Goal: Information Seeking & Learning: Learn about a topic

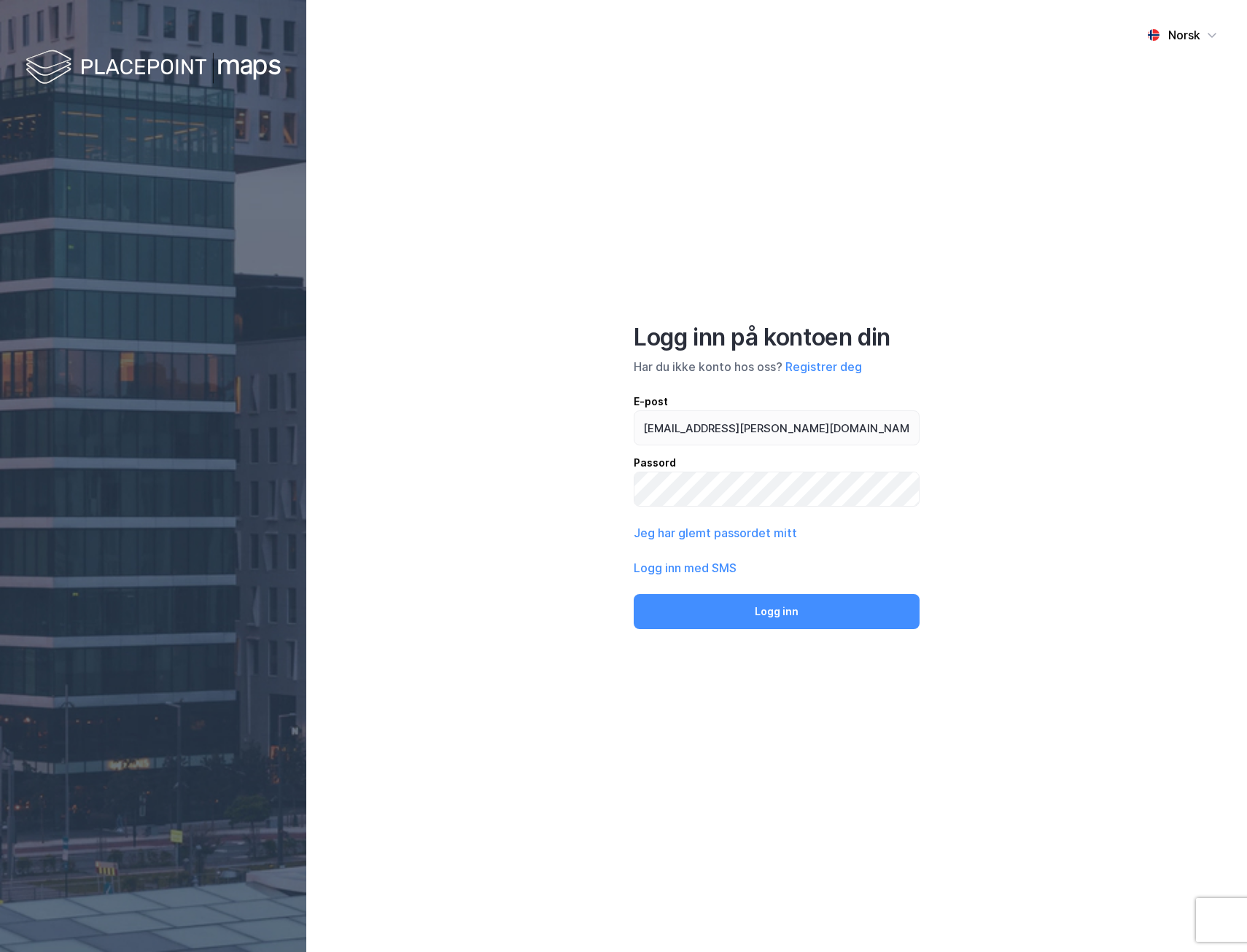
type input "[EMAIL_ADDRESS][PERSON_NAME][DOMAIN_NAME]"
click at [634, 594] on button "Logg inn" at bounding box center [776, 611] width 286 height 35
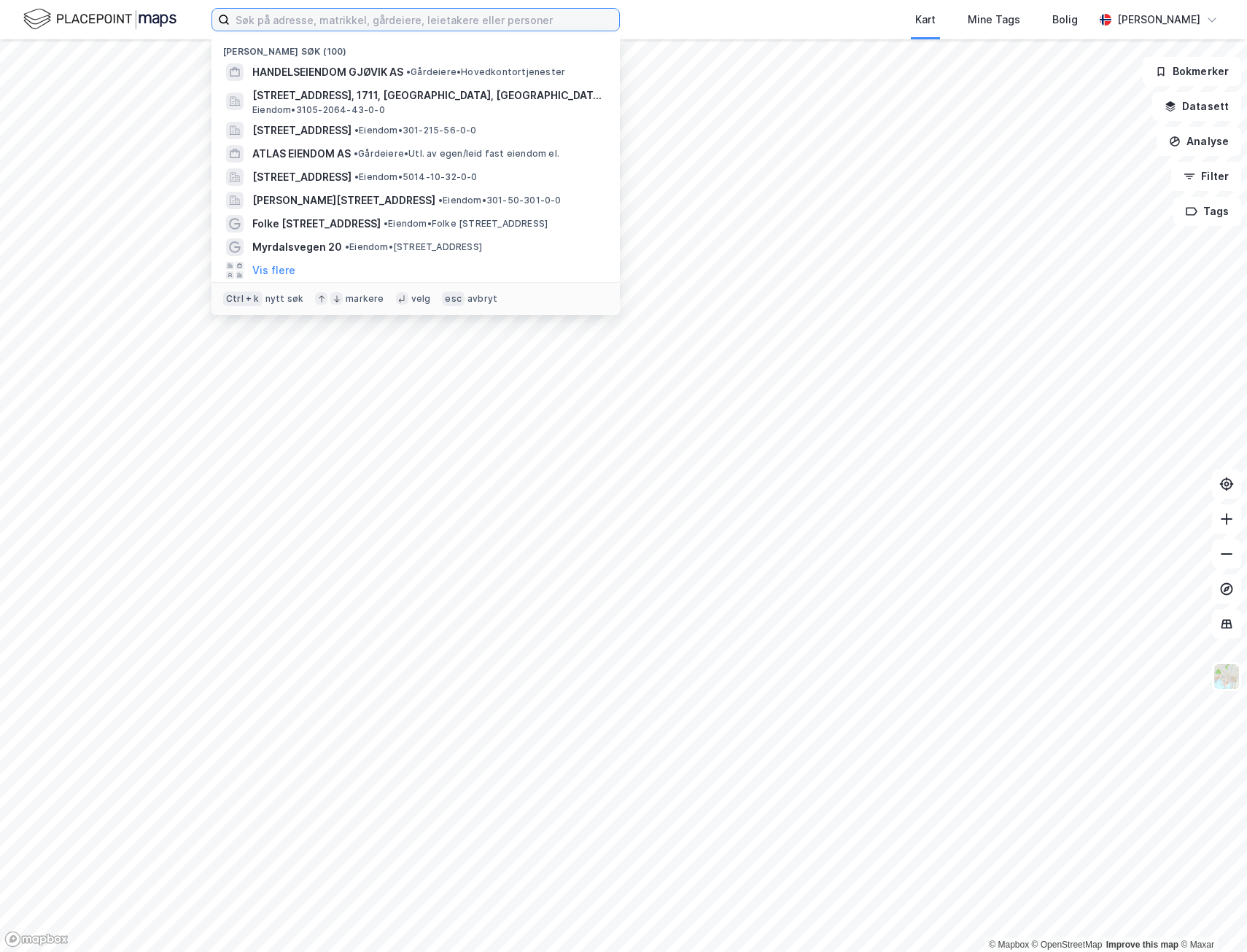
click at [409, 21] on input at bounding box center [424, 20] width 389 height 22
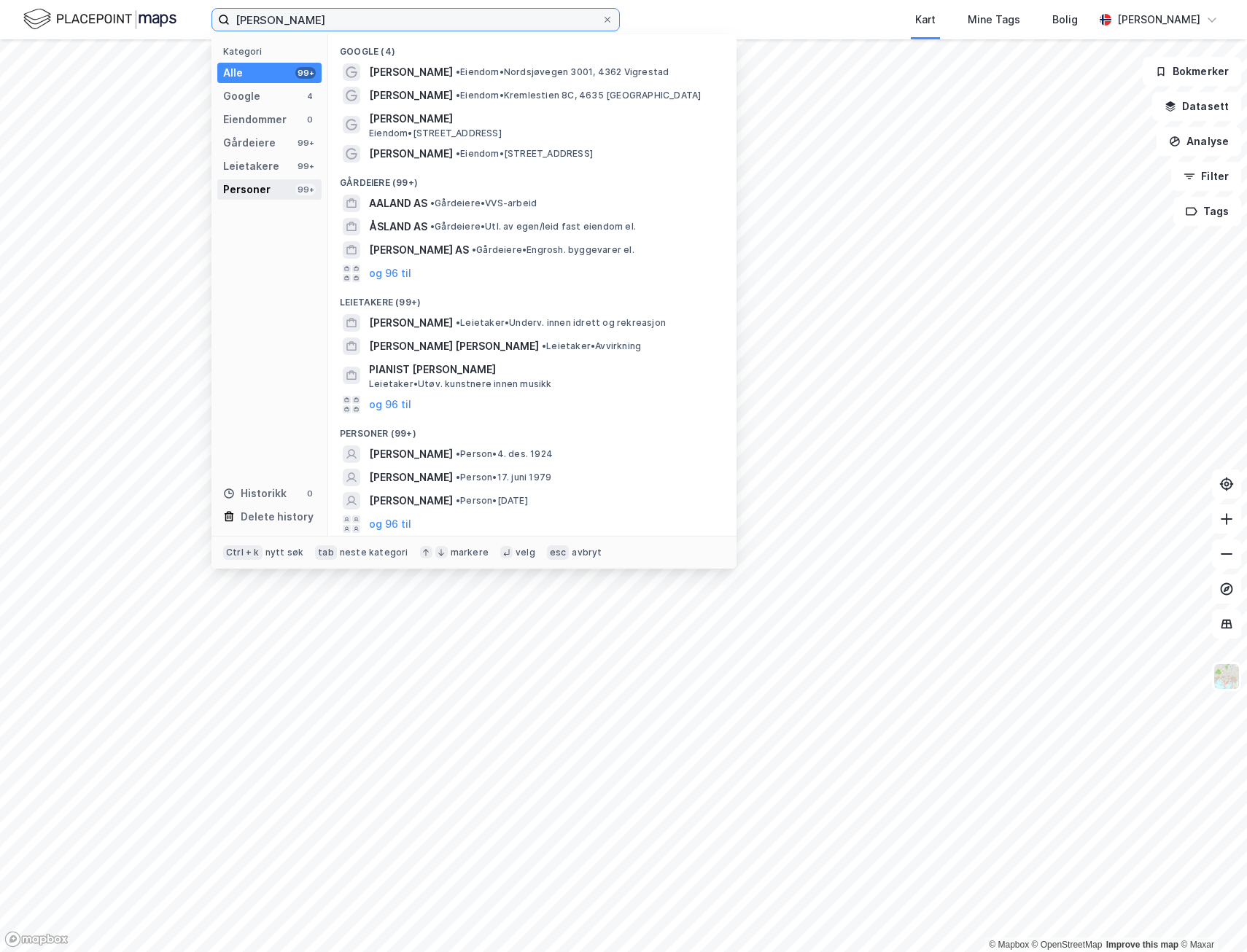
type input "[PERSON_NAME]"
click at [285, 185] on div "Personer 99+" at bounding box center [269, 190] width 104 height 21
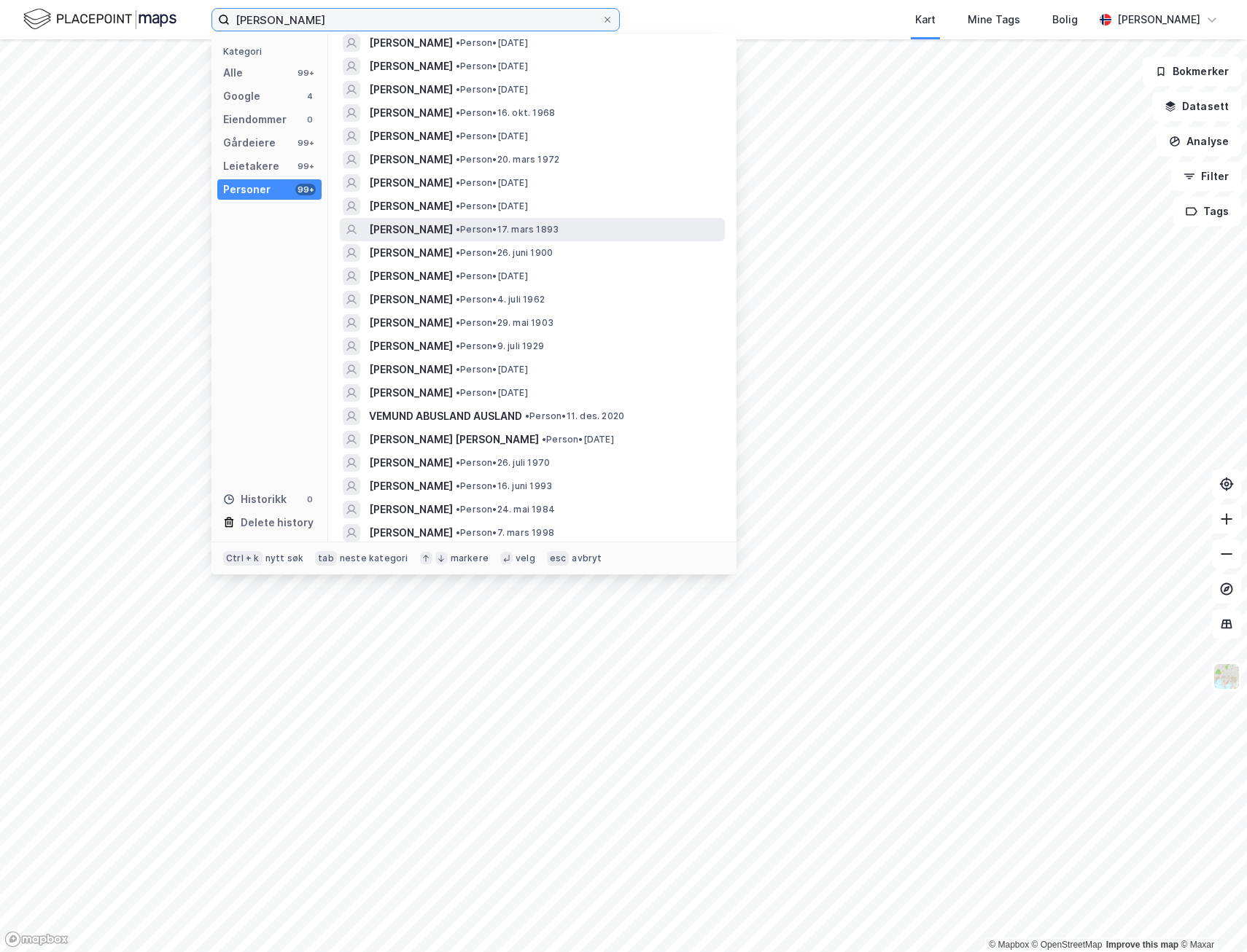
scroll to position [219, 0]
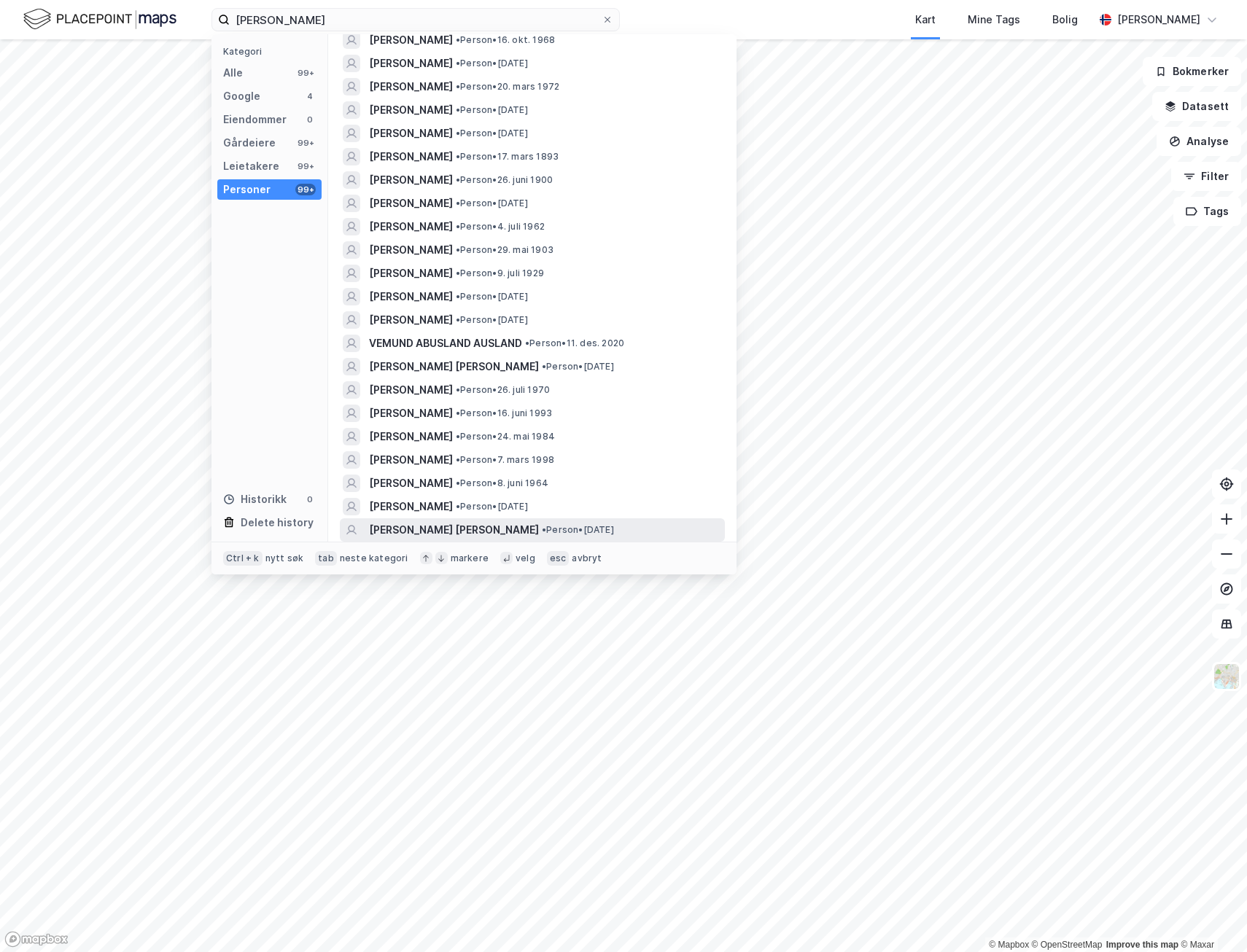
click at [573, 521] on div "[PERSON_NAME] [PERSON_NAME] • Person • [DATE]" at bounding box center [545, 530] width 353 height 18
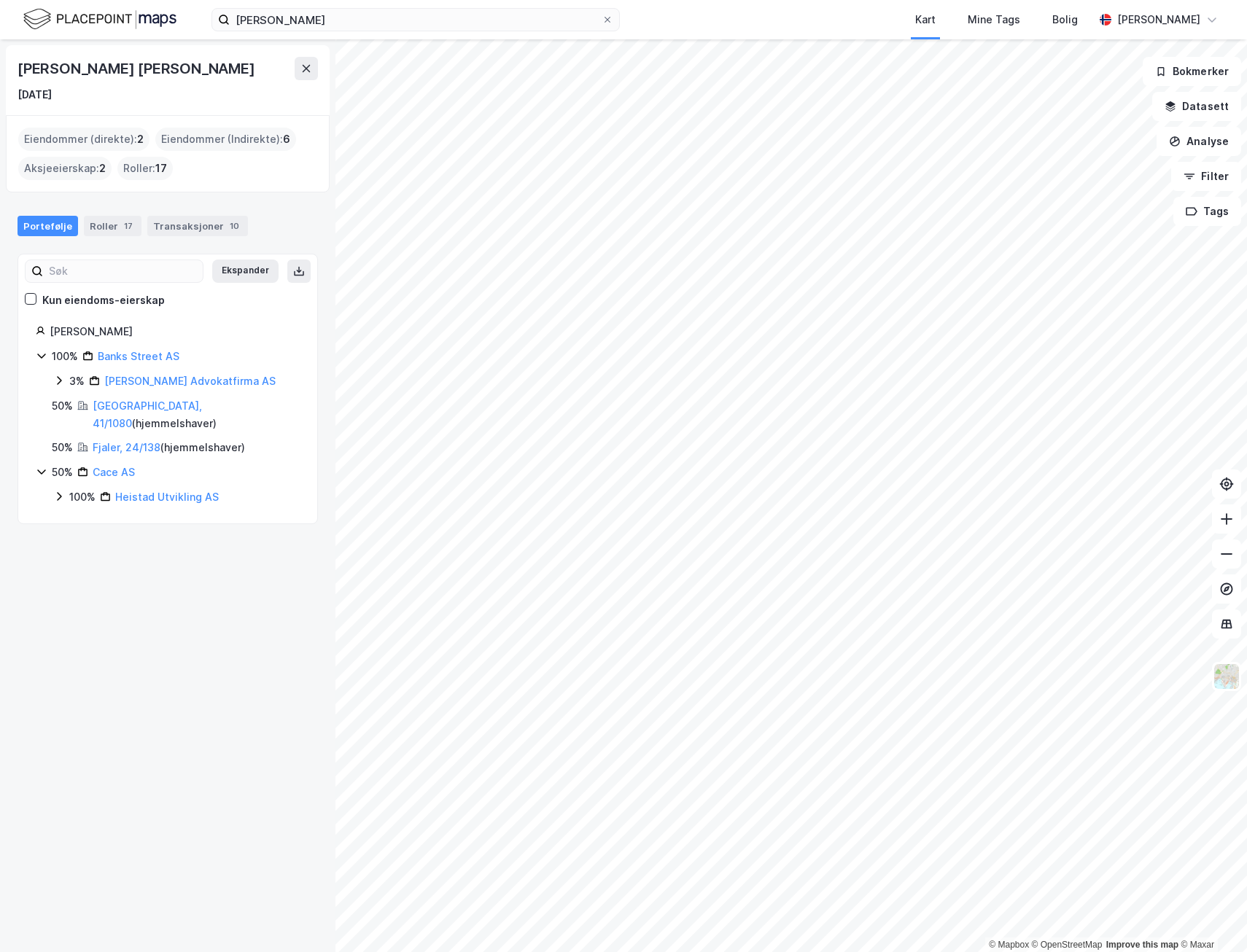
click at [106, 144] on div "Eiendommer (direkte) : 2" at bounding box center [84, 140] width 131 height 24
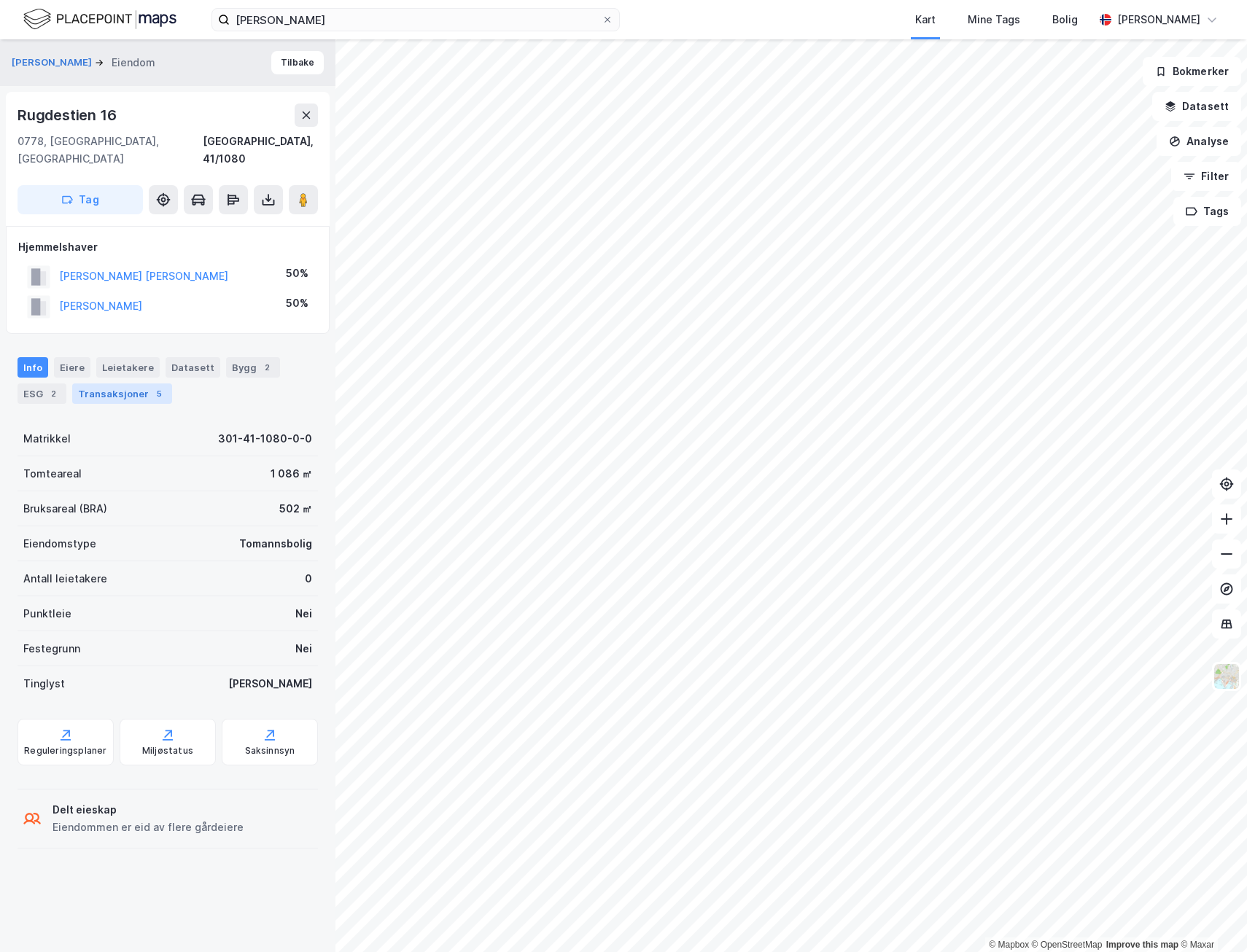
click at [110, 383] on div "Transaksjoner 5" at bounding box center [122, 394] width 100 height 21
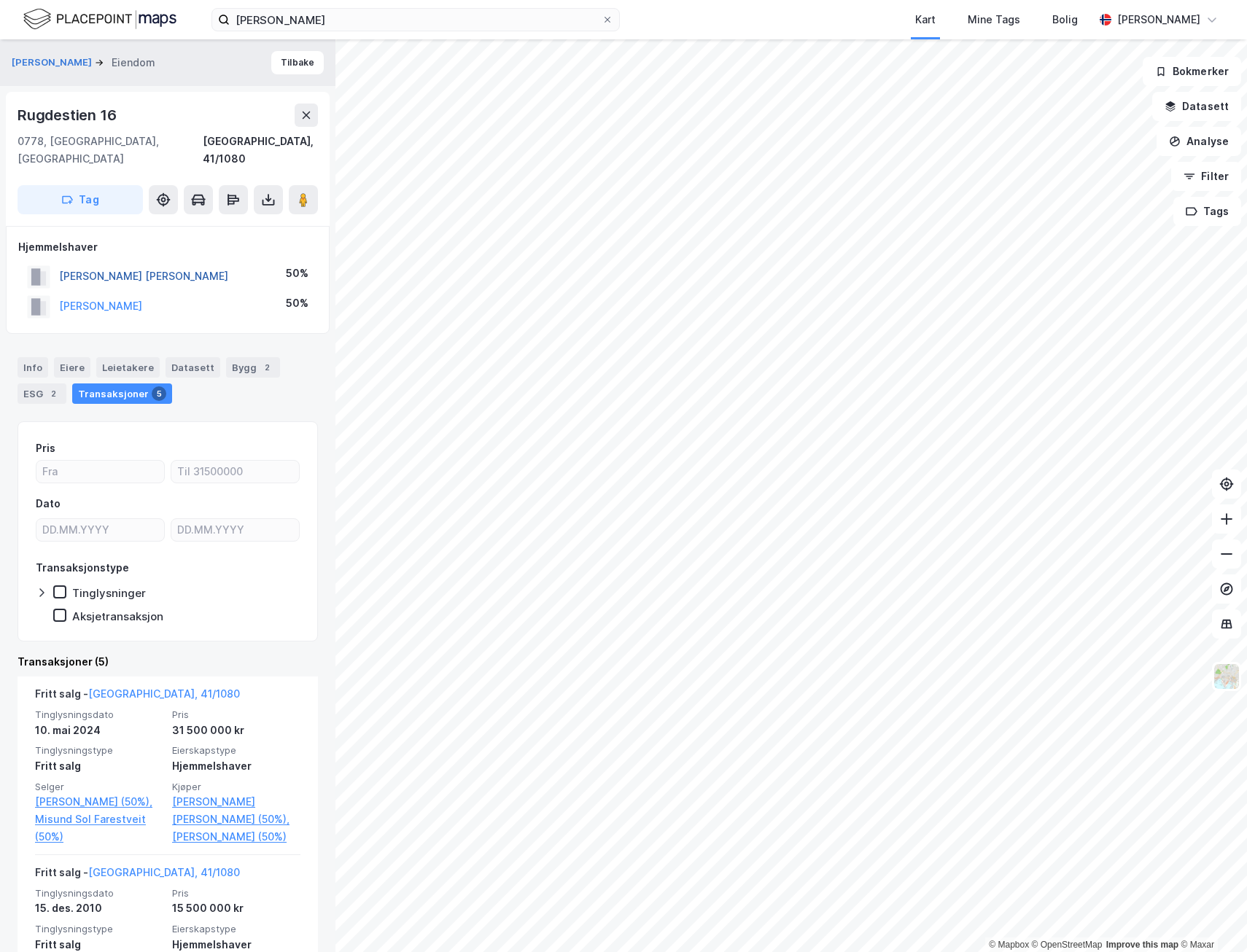
click at [0, 0] on button "[PERSON_NAME] [PERSON_NAME]" at bounding box center [0, 0] width 0 height 0
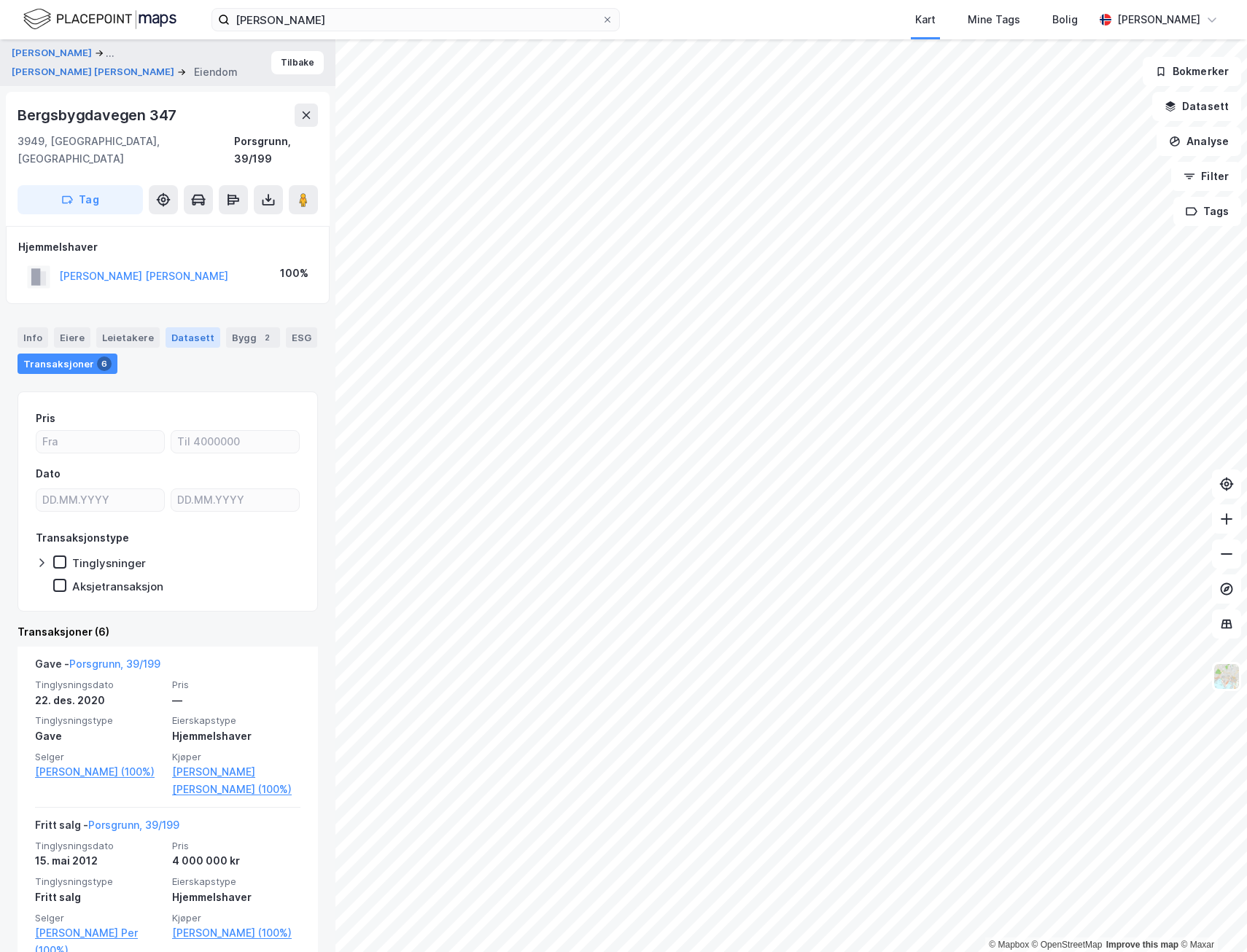
click at [193, 327] on div "Datasett" at bounding box center [193, 338] width 55 height 21
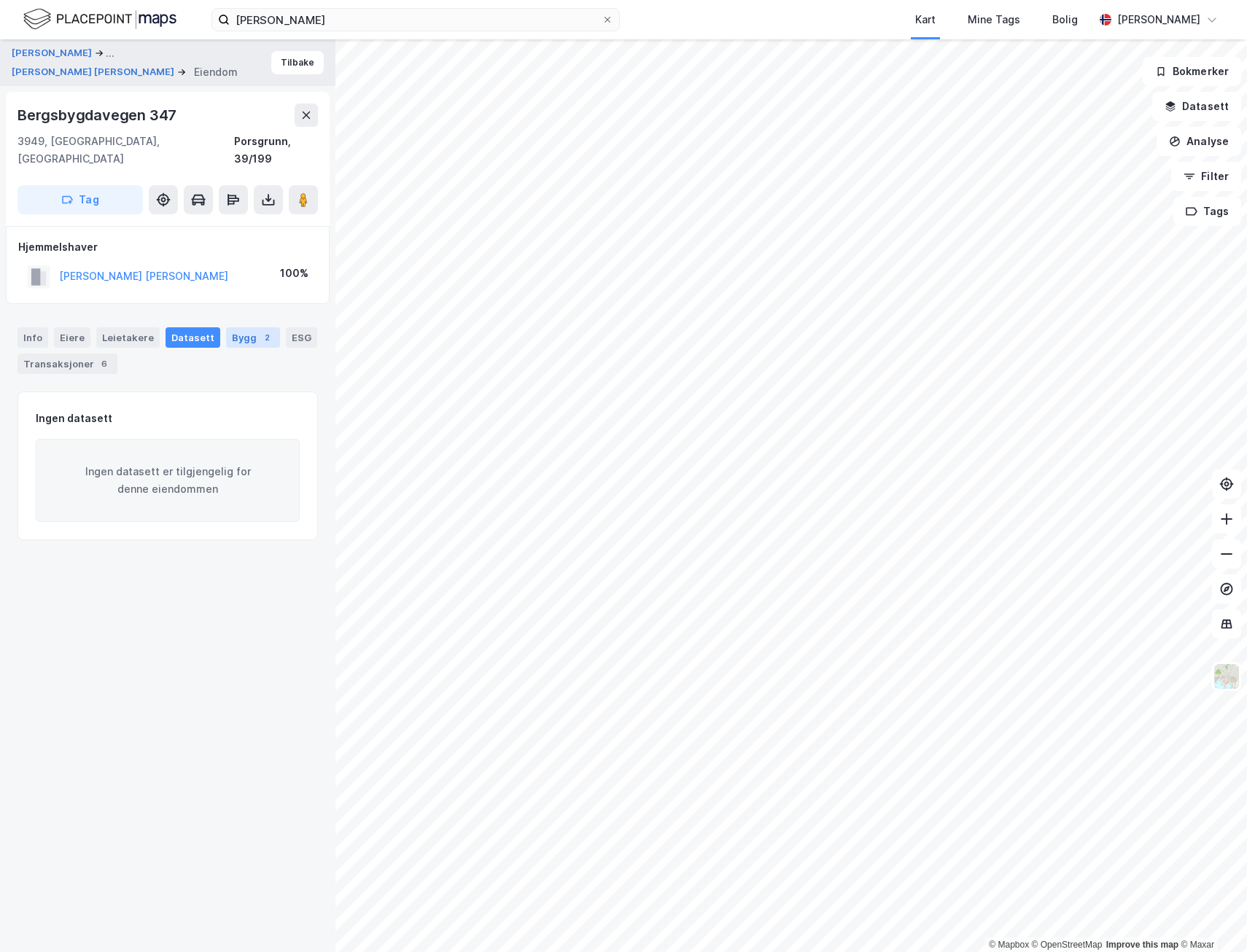
click at [226, 327] on div "Bygg 2" at bounding box center [253, 338] width 54 height 21
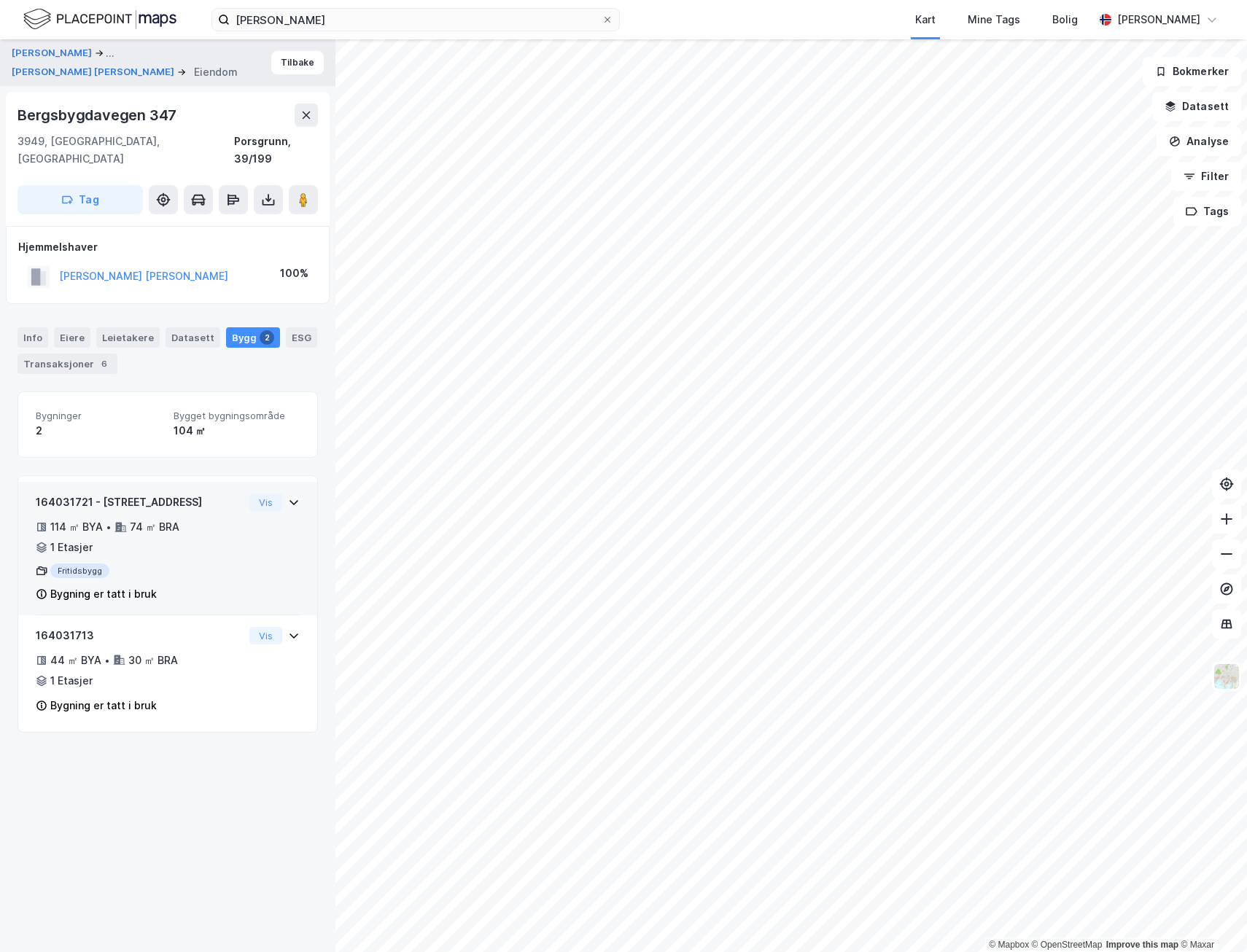
click at [290, 490] on div "164031721 - [GEOGRAPHIC_DATA] 347 114 ㎡ BYA • 74 ㎡ BRA • 1 Etasjer Fritidsbygg …" at bounding box center [168, 548] width 299 height 134
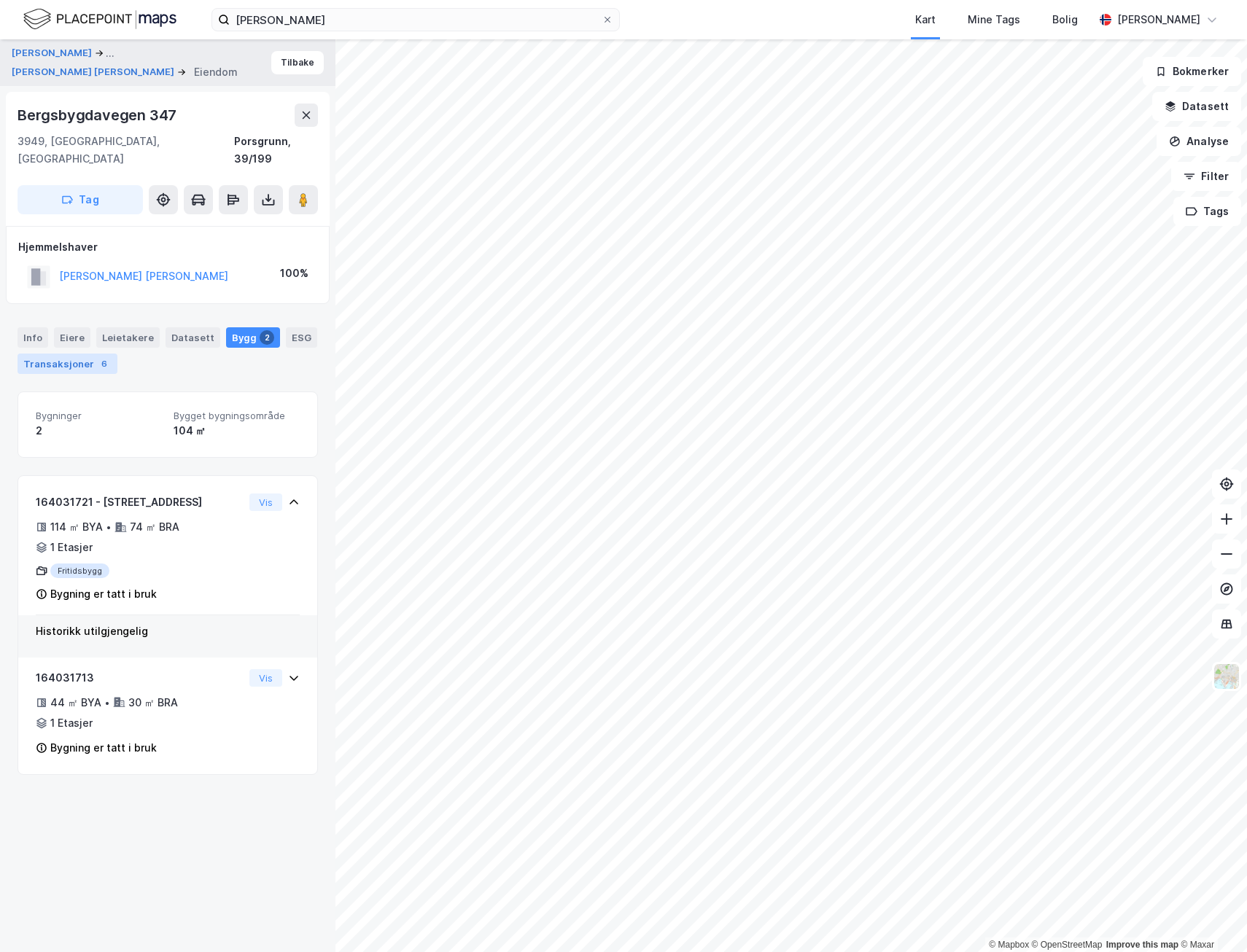
click at [97, 357] on div "6" at bounding box center [104, 364] width 15 height 15
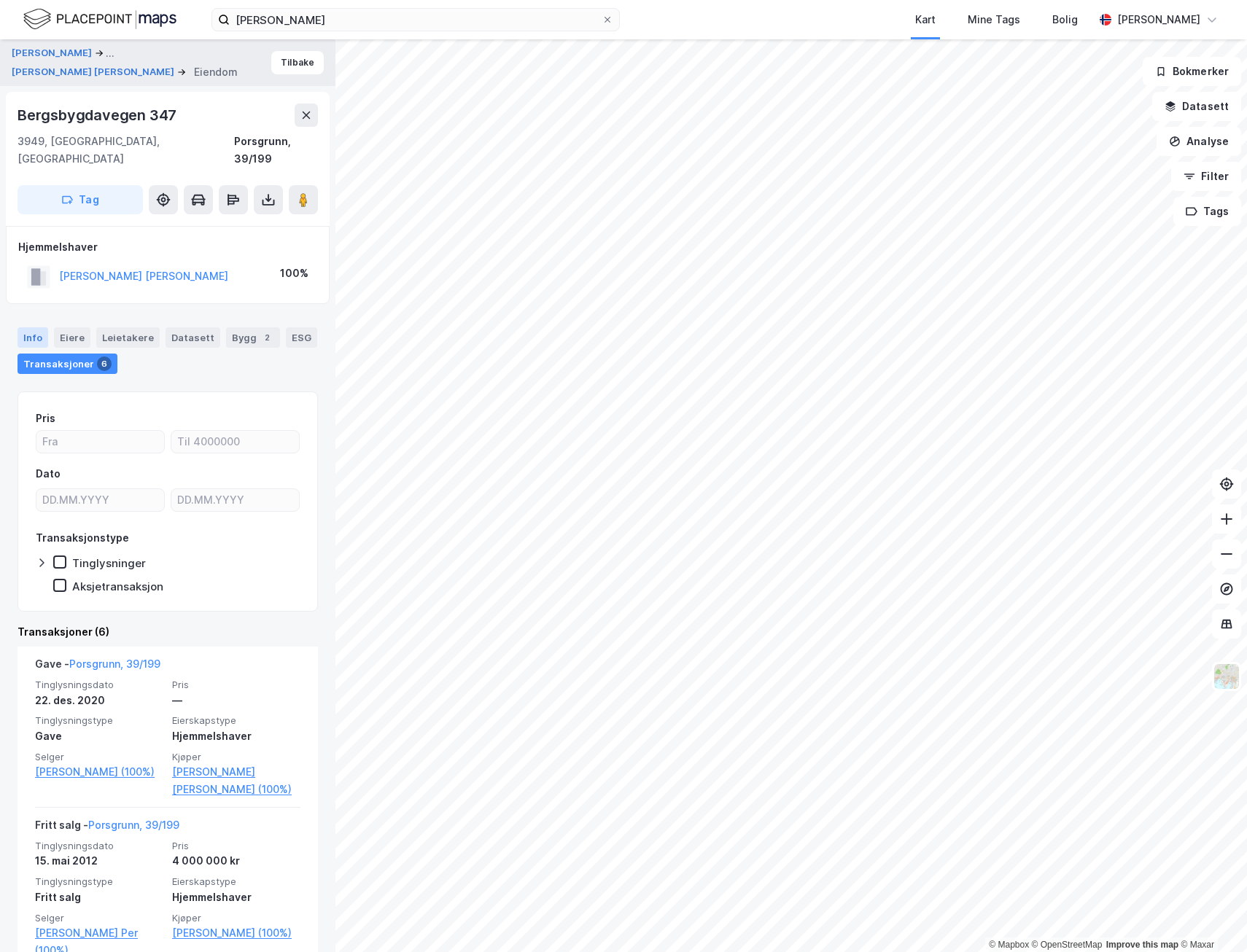
click at [34, 327] on div "Info" at bounding box center [33, 338] width 30 height 21
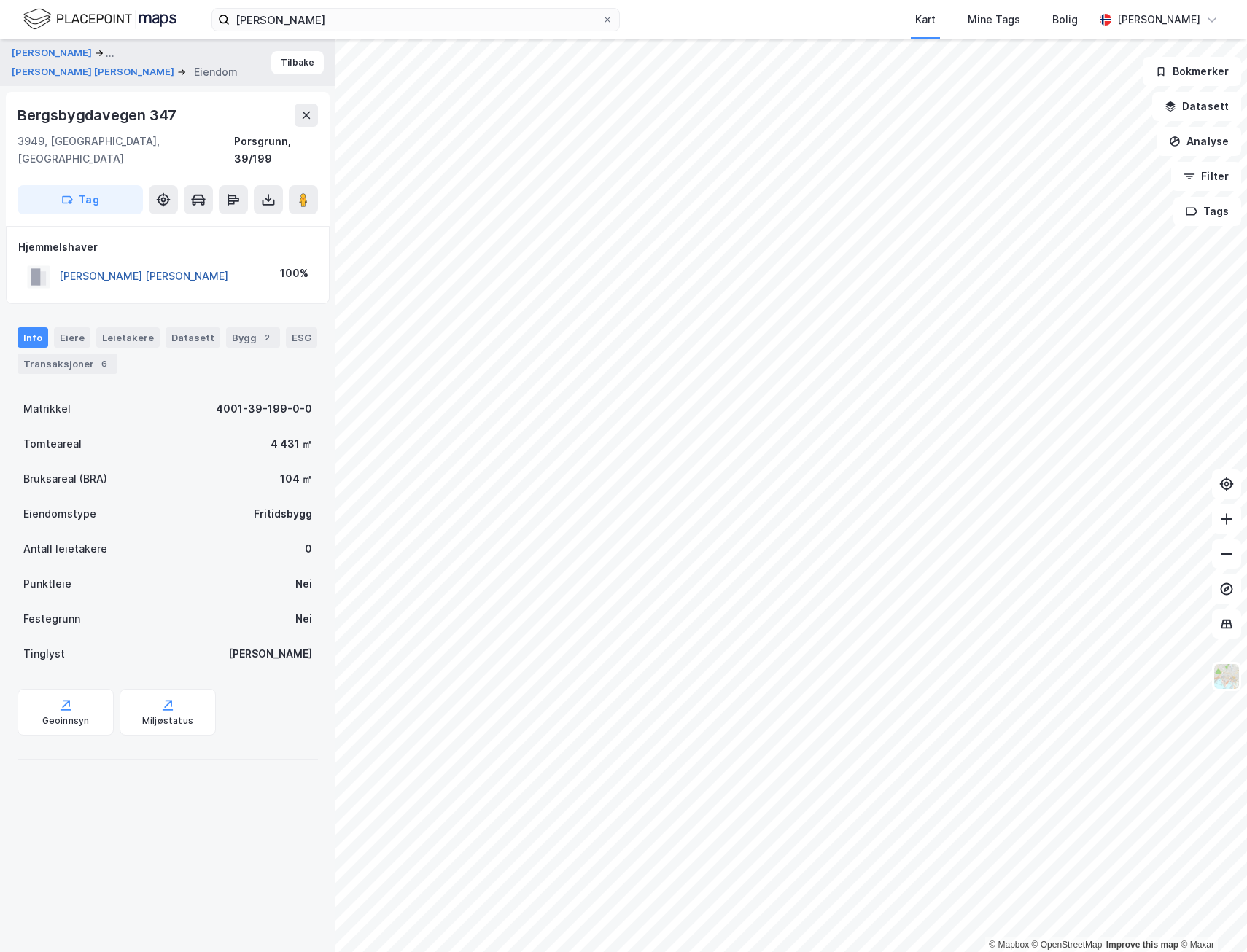
click at [0, 0] on button "[PERSON_NAME] [PERSON_NAME]" at bounding box center [0, 0] width 0 height 0
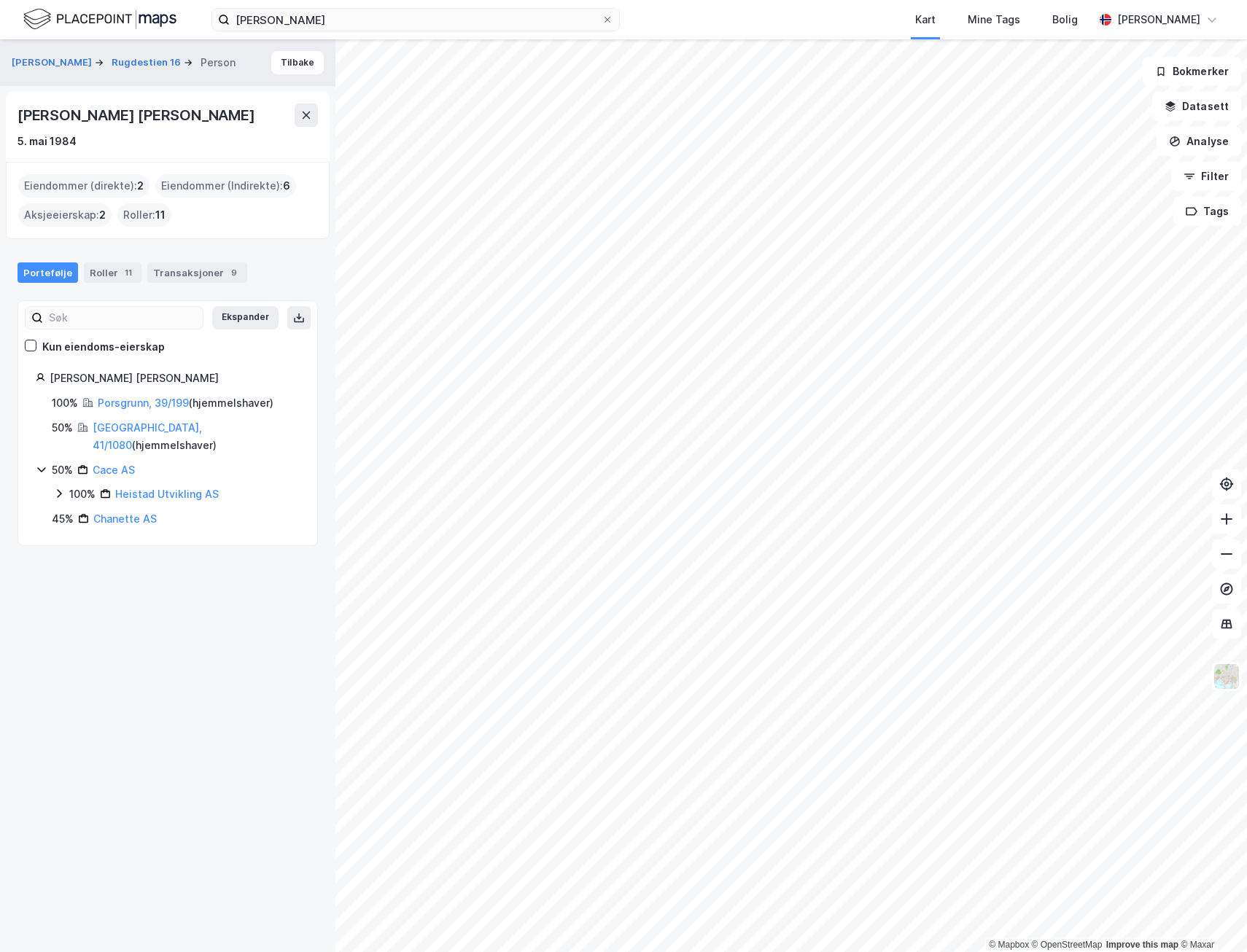
click at [614, 951] on html "[PERSON_NAME] Kart Mine Tags [PERSON_NAME] [PERSON_NAME] © Mapbox © OpenStreetM…" at bounding box center [624, 476] width 1247 height 952
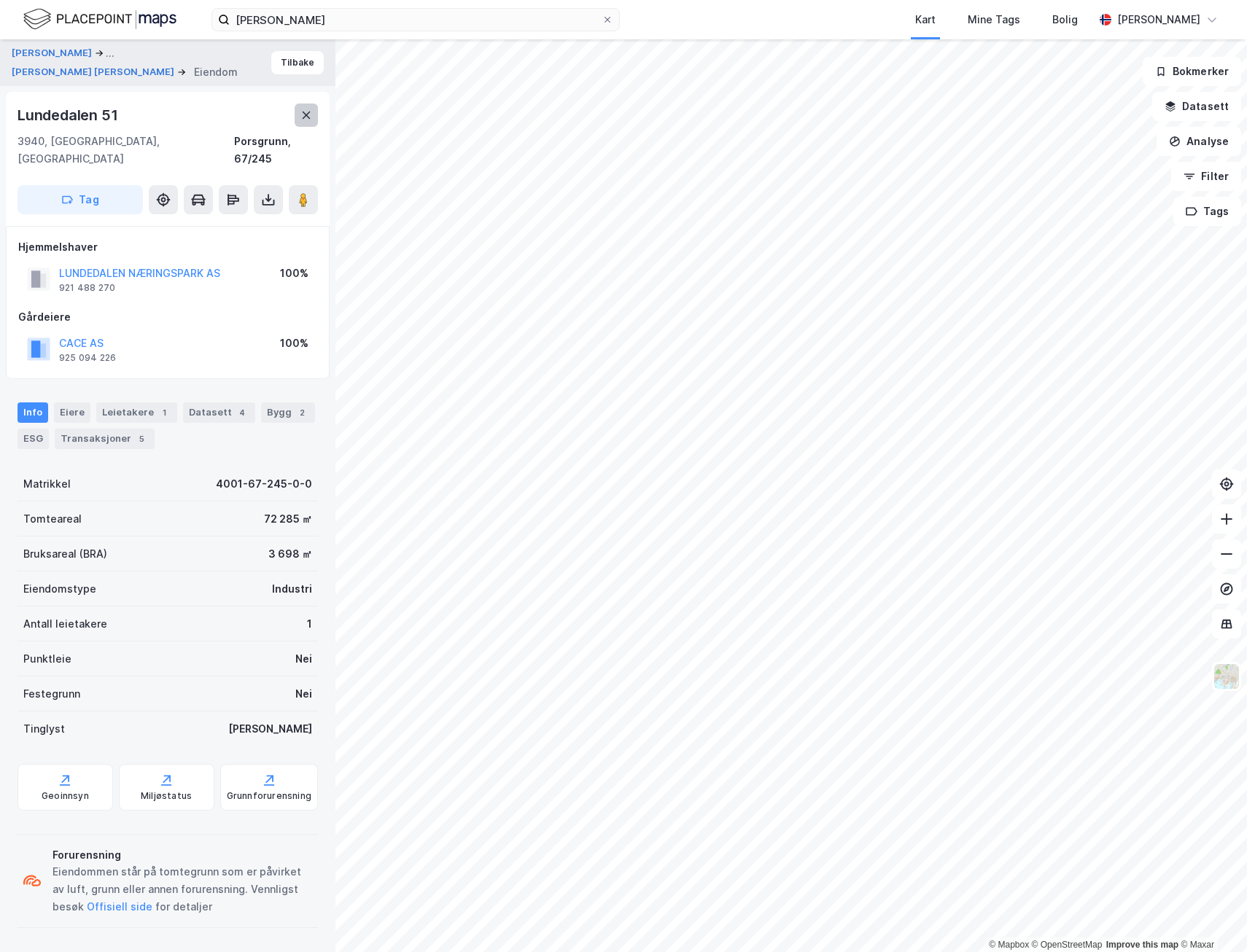
click at [303, 116] on icon at bounding box center [307, 115] width 12 height 12
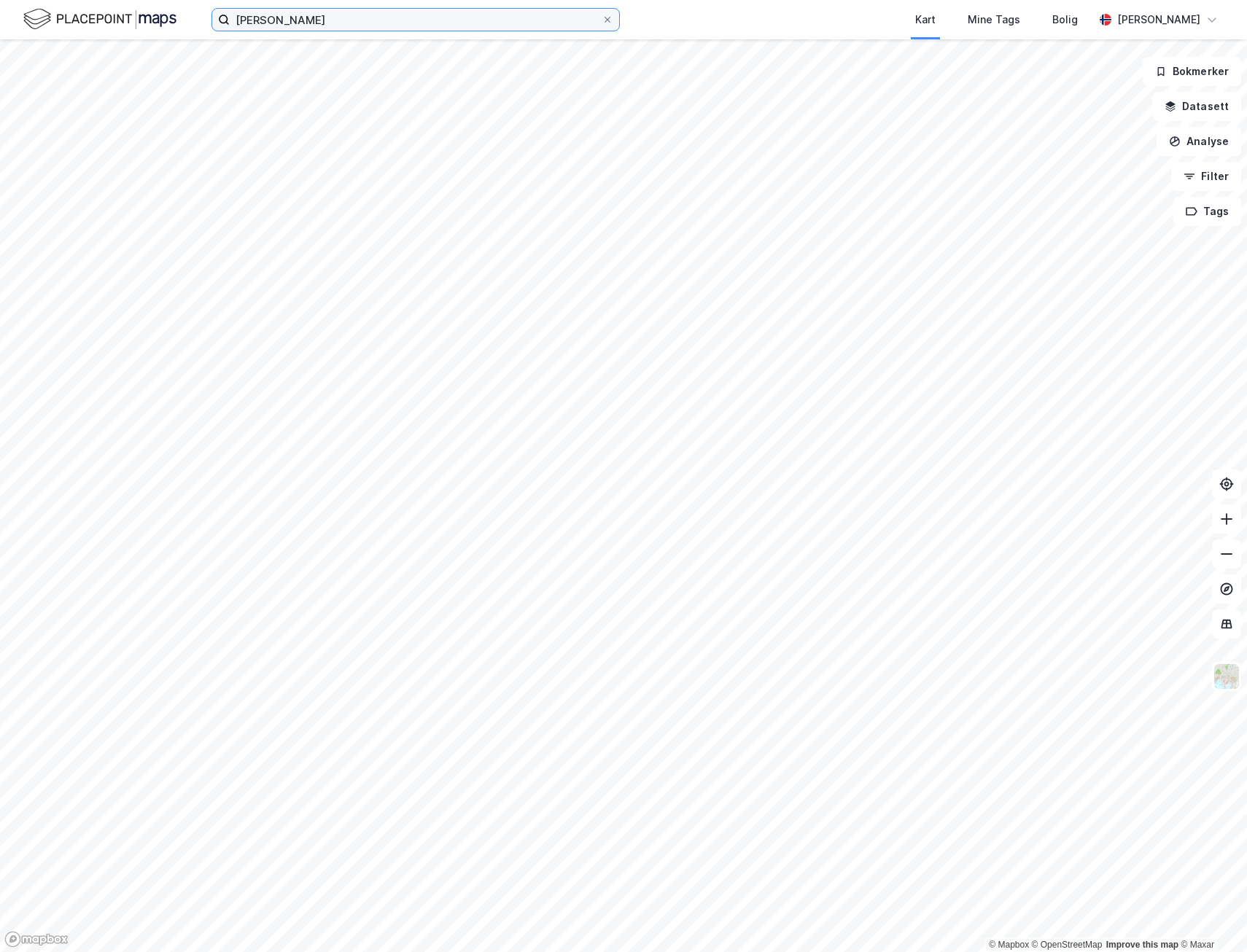
click at [245, 22] on input "[PERSON_NAME]" at bounding box center [415, 20] width 372 height 22
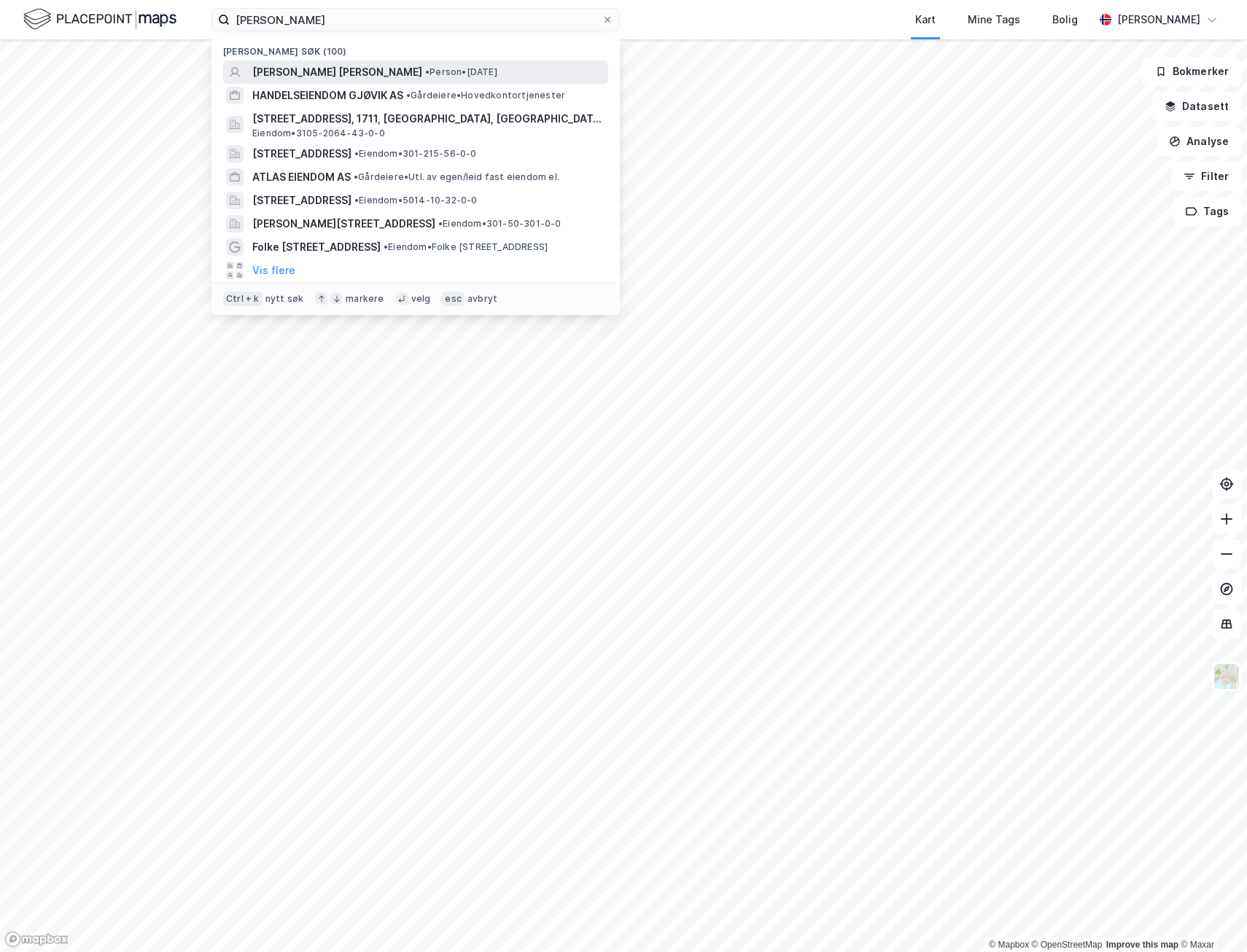
click at [305, 66] on span "[PERSON_NAME] [PERSON_NAME]" at bounding box center [337, 72] width 170 height 18
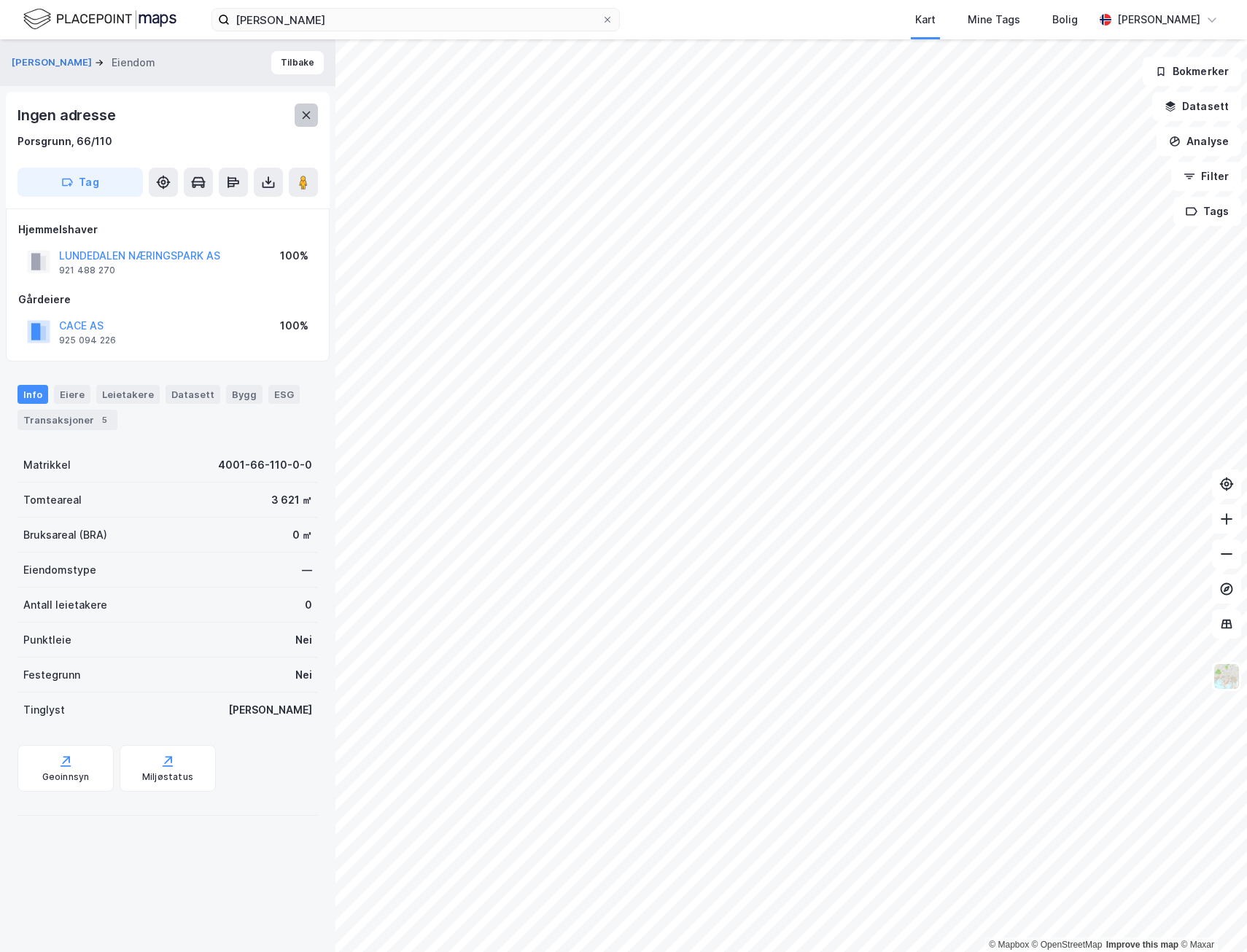
click at [315, 114] on button at bounding box center [307, 115] width 24 height 24
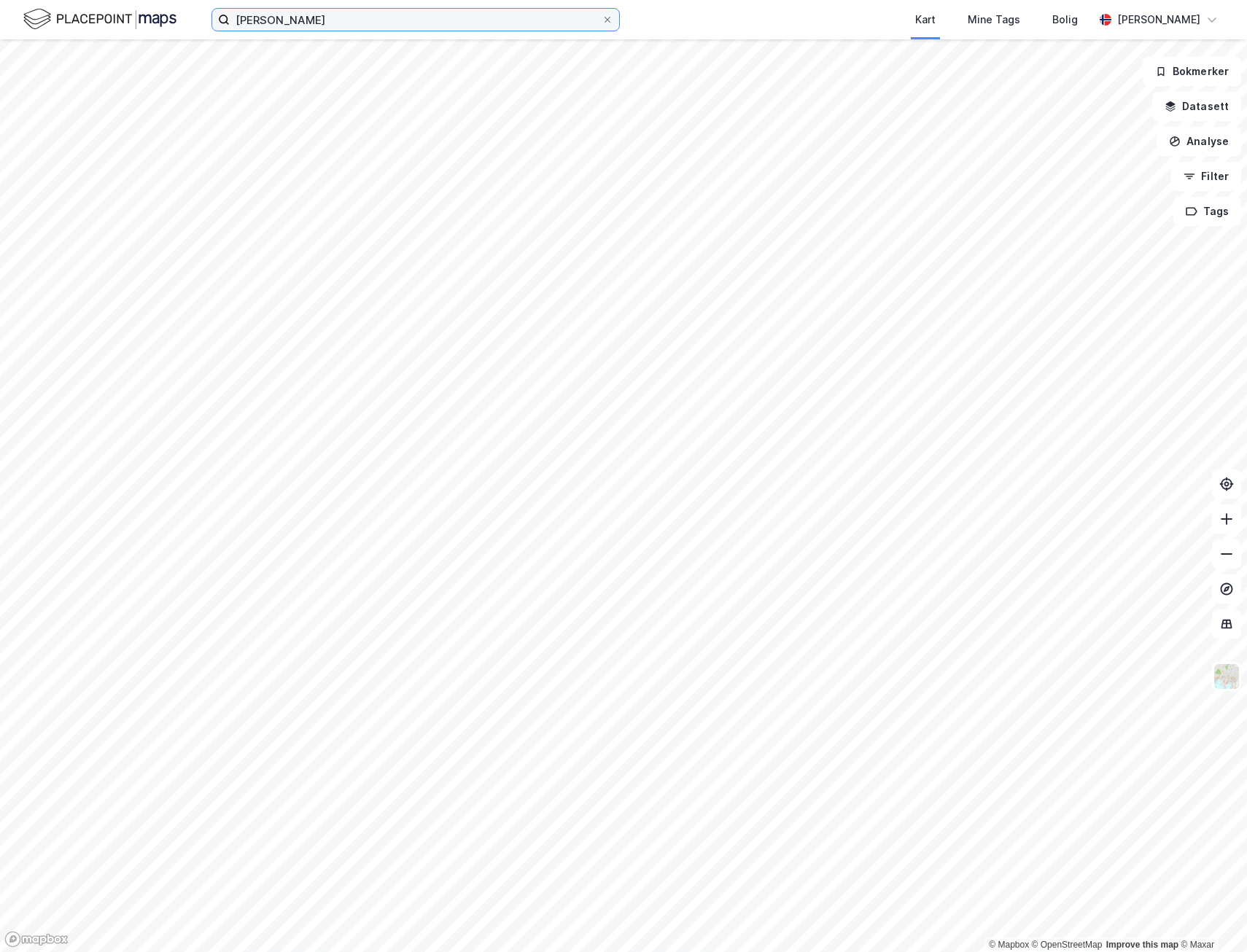
click at [339, 25] on input "[PERSON_NAME]" at bounding box center [415, 20] width 372 height 22
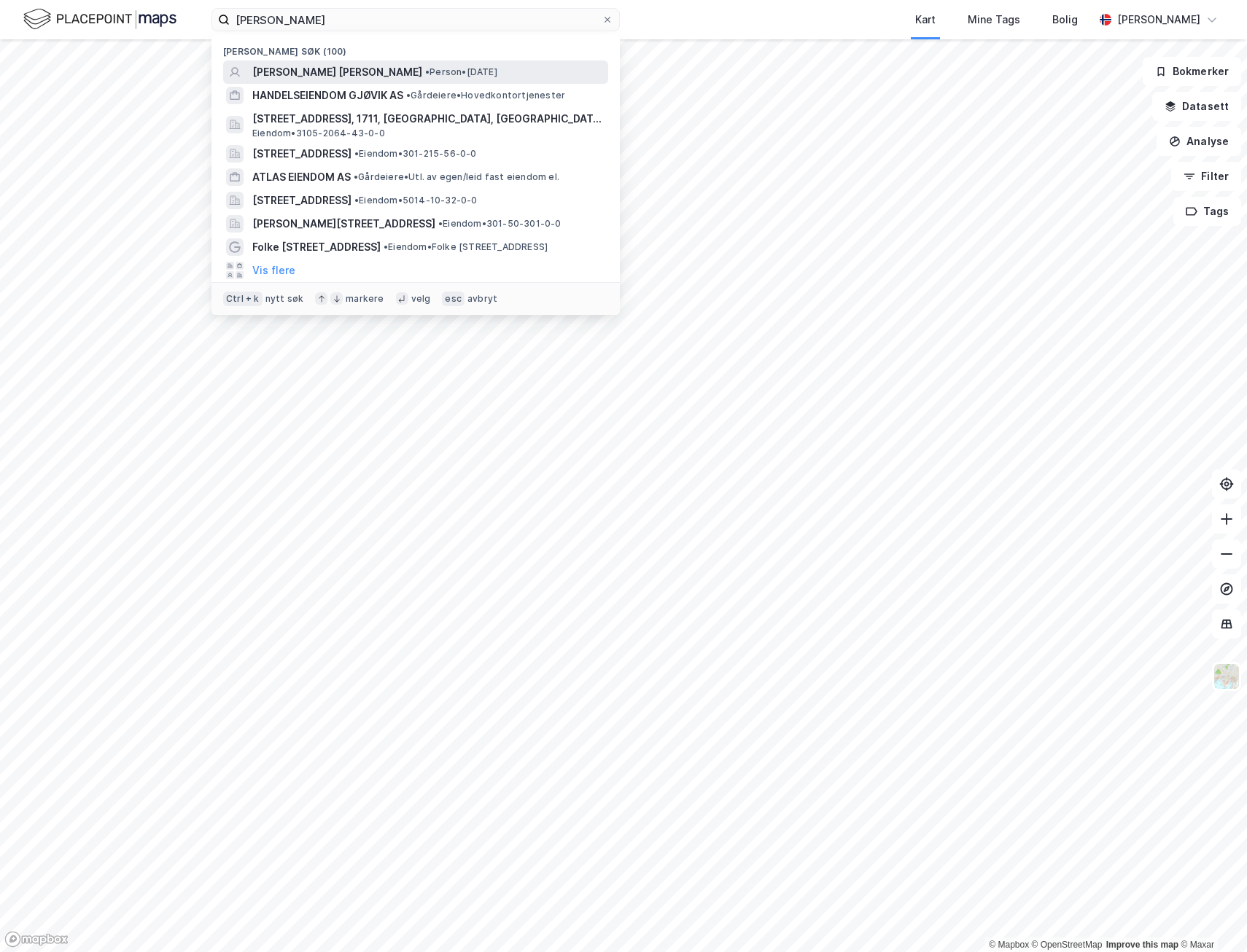
click at [338, 77] on span "[PERSON_NAME] [PERSON_NAME]" at bounding box center [337, 72] width 170 height 18
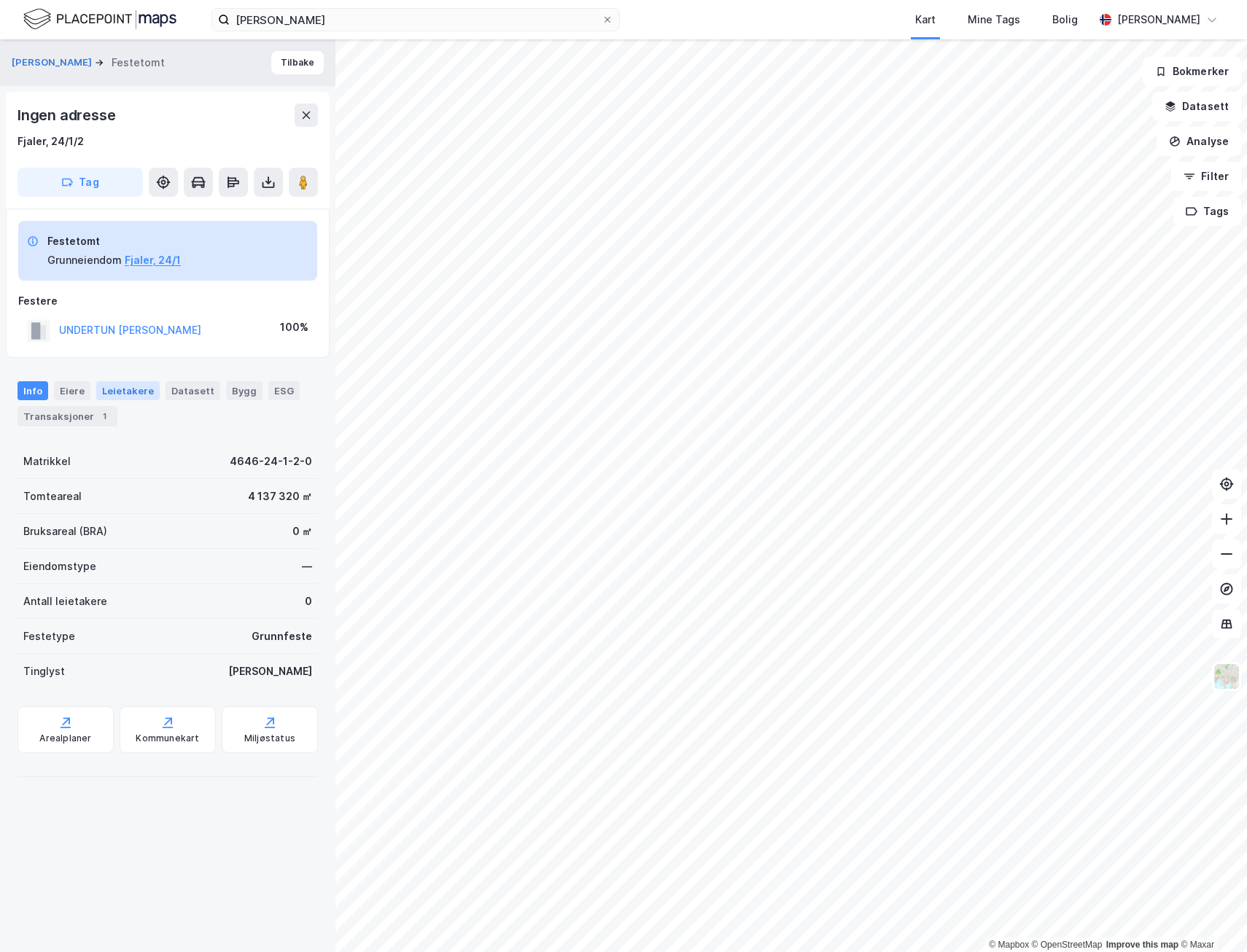
click at [130, 394] on div "Leietakere" at bounding box center [128, 391] width 64 height 19
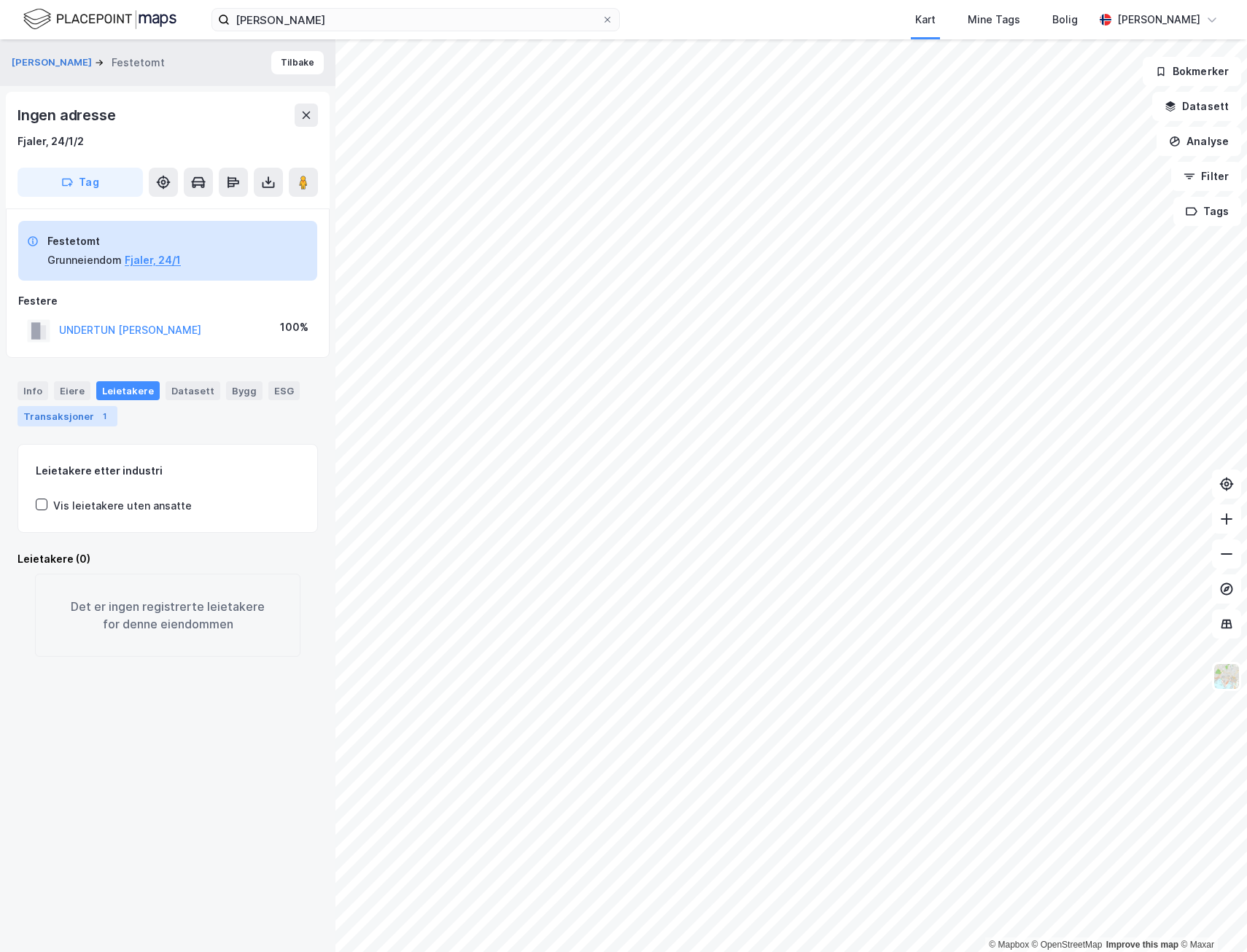
click at [100, 417] on div "1" at bounding box center [104, 417] width 15 height 15
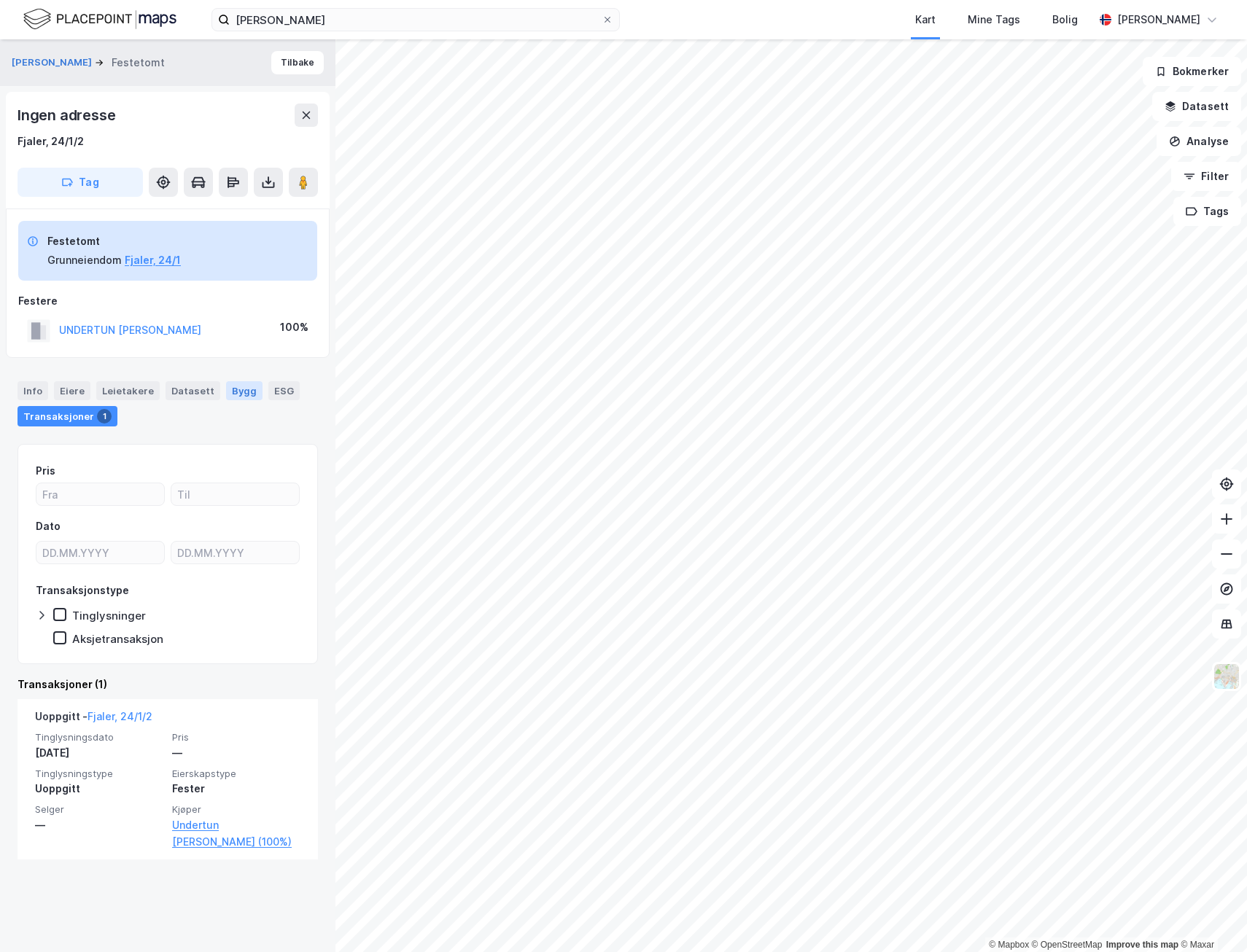
click at [226, 394] on div "Bygg" at bounding box center [244, 391] width 36 height 19
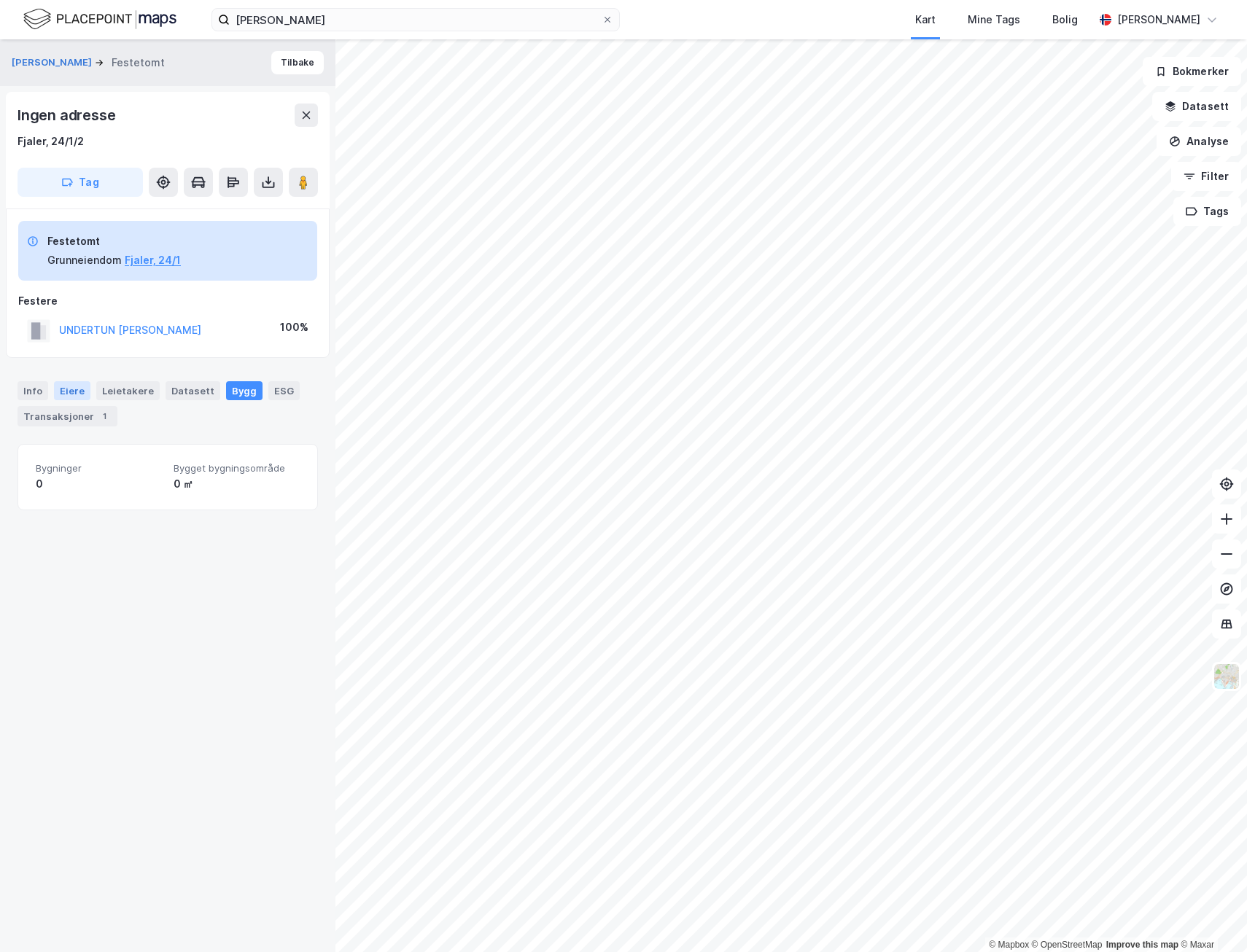
click at [83, 397] on div "Eiere" at bounding box center [72, 391] width 36 height 19
click at [95, 61] on button "[PERSON_NAME]" at bounding box center [53, 63] width 83 height 15
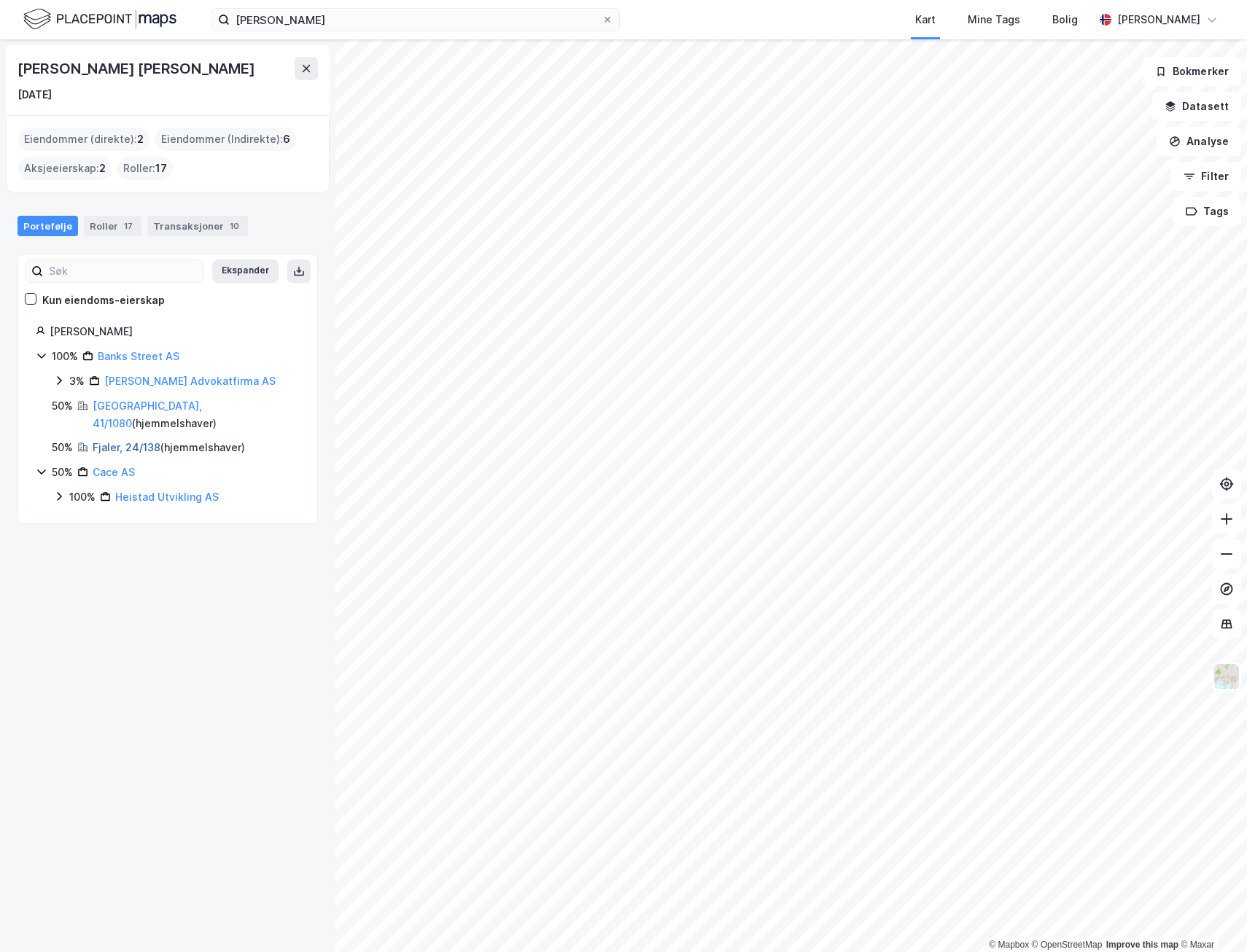
click at [135, 441] on link "Fjaler, 24/138" at bounding box center [126, 447] width 68 height 13
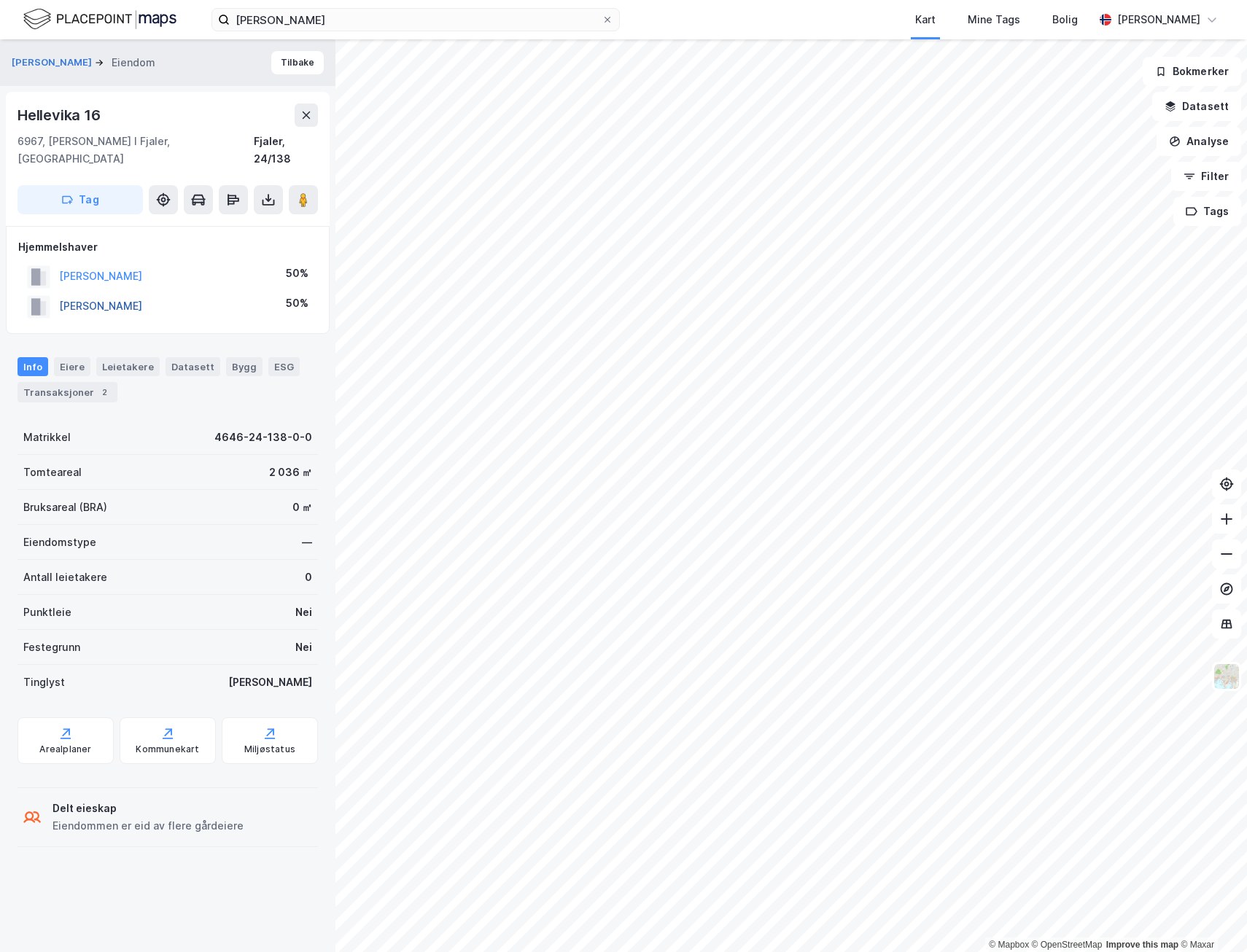
click at [0, 0] on button "[PERSON_NAME]" at bounding box center [0, 0] width 0 height 0
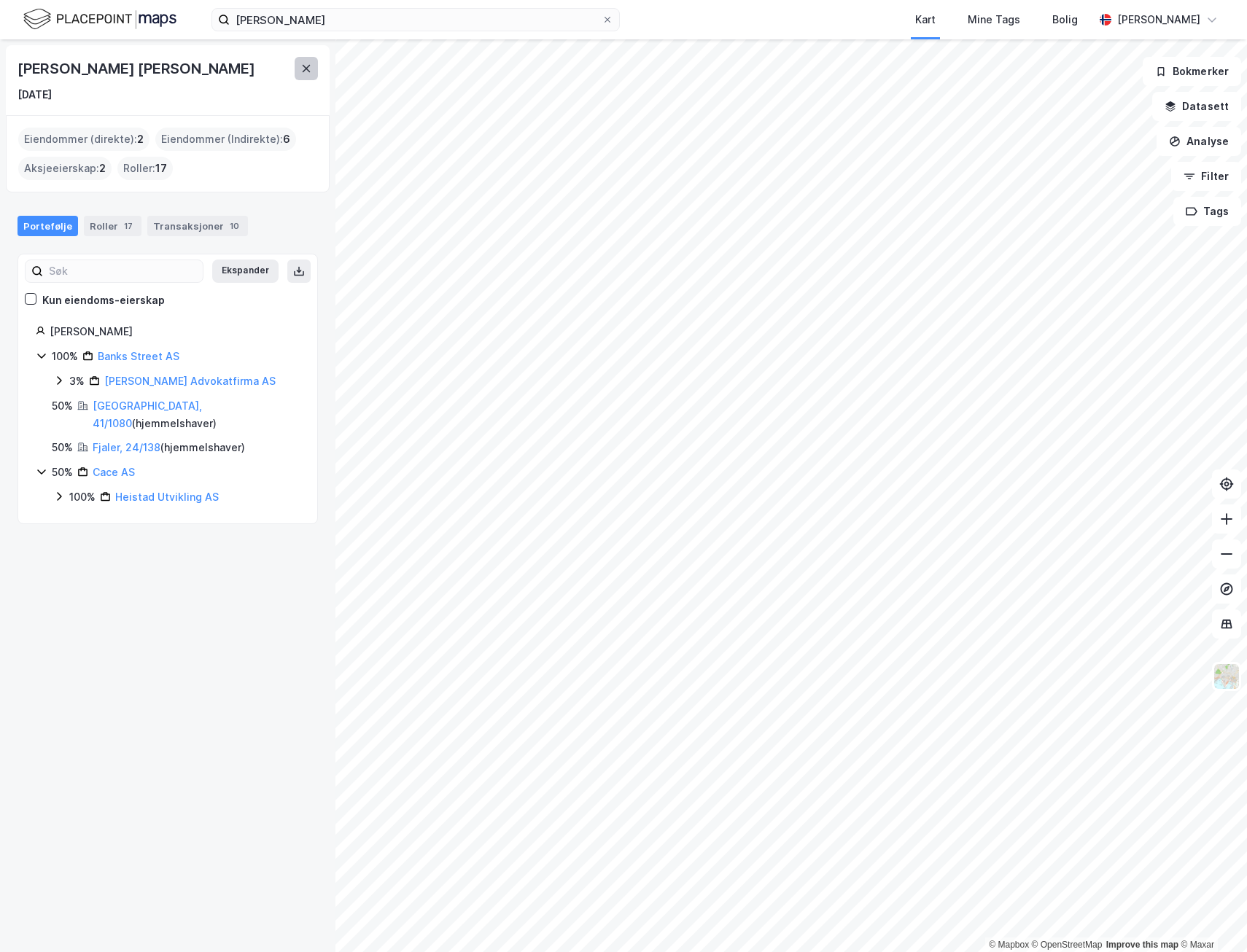
click at [305, 71] on icon at bounding box center [307, 69] width 8 height 7
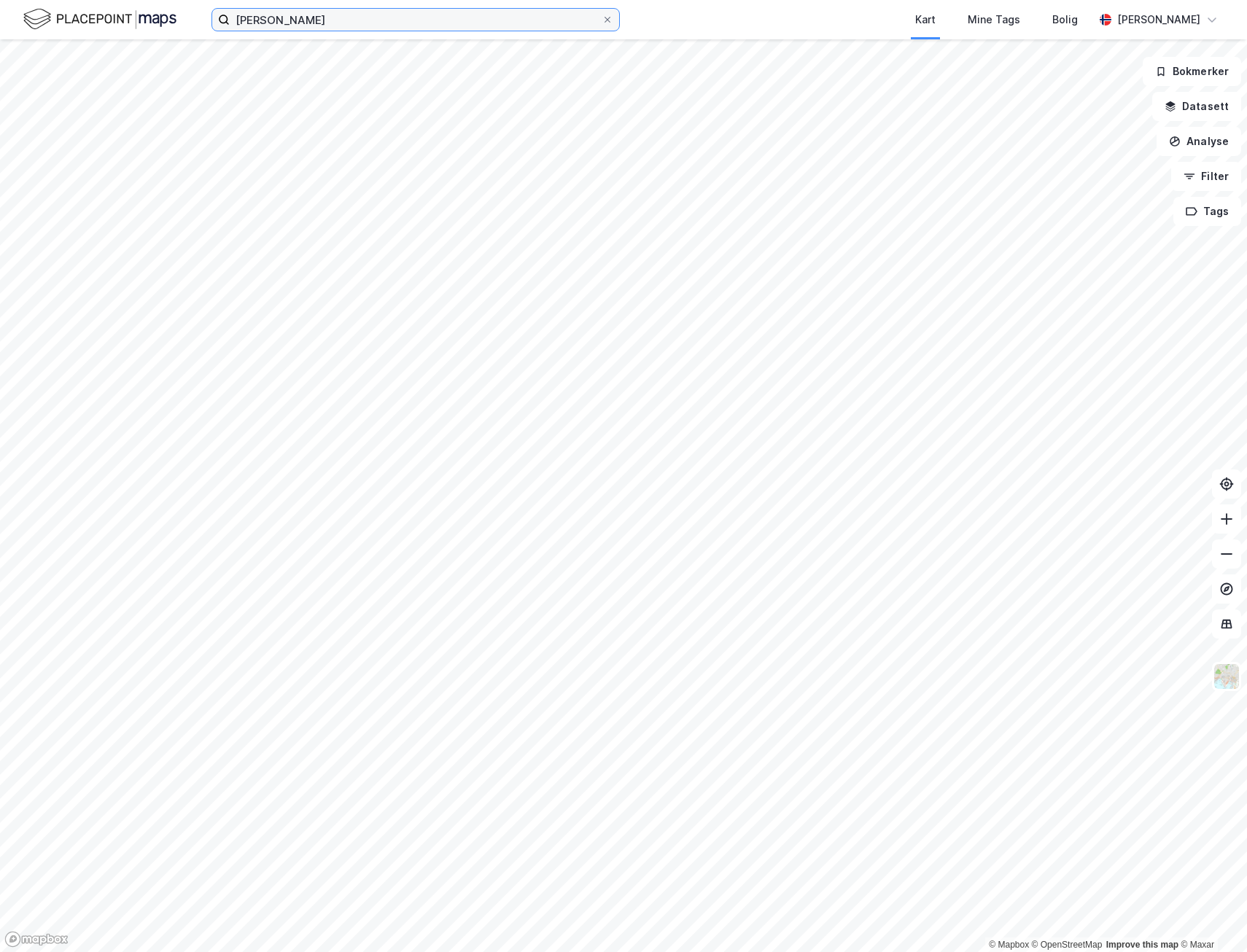
click at [315, 30] on input "[PERSON_NAME]" at bounding box center [415, 20] width 372 height 22
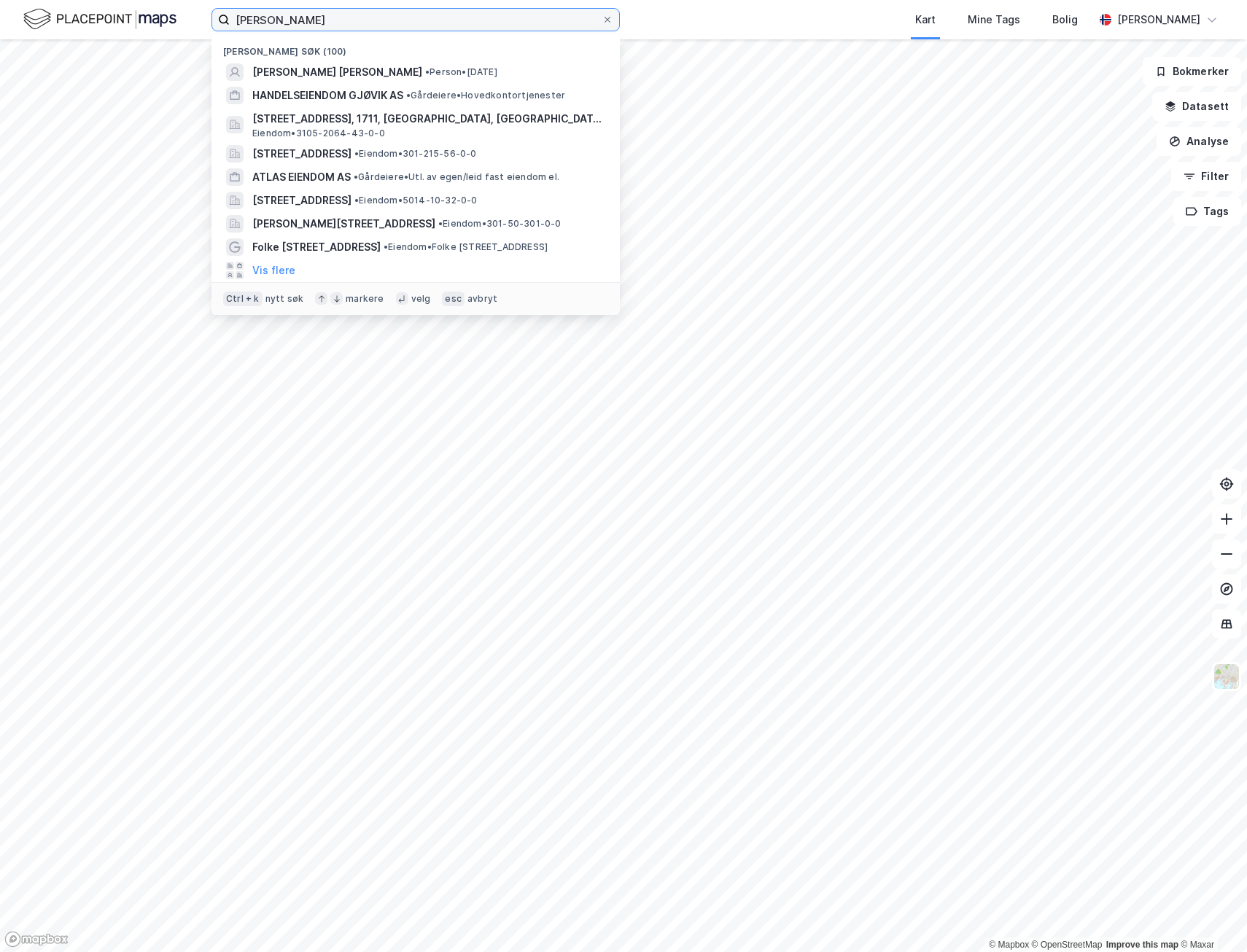
click at [316, 29] on input "[PERSON_NAME]" at bounding box center [415, 20] width 372 height 22
